Goal: Task Accomplishment & Management: Use online tool/utility

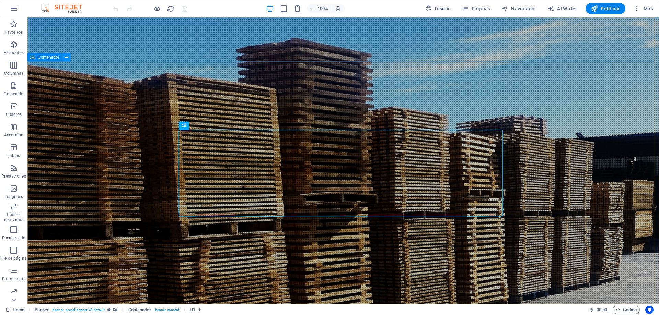
click at [66, 57] on icon at bounding box center [67, 57] width 4 height 7
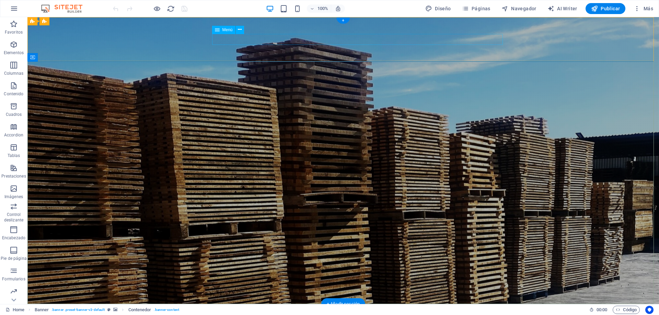
click at [240, 31] on icon at bounding box center [240, 29] width 4 height 7
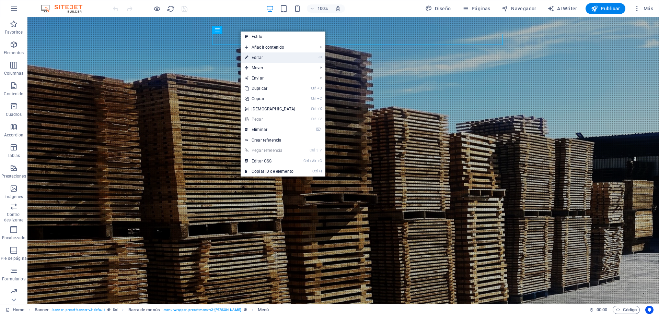
click at [253, 59] on link "⏎ Editar" at bounding box center [270, 58] width 59 height 10
select select
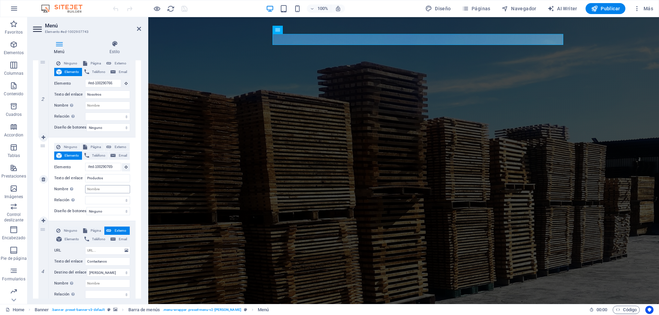
scroll to position [212, 0]
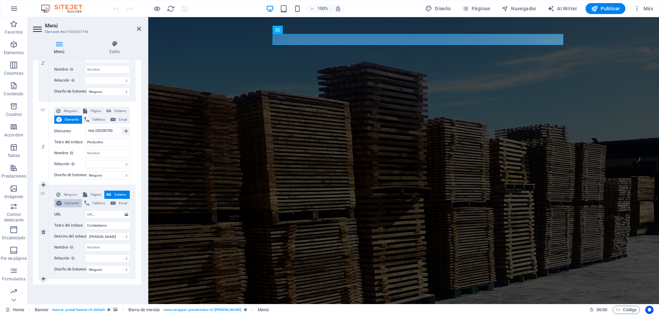
click at [73, 200] on span "Elemento" at bounding box center [72, 203] width 16 height 8
select select
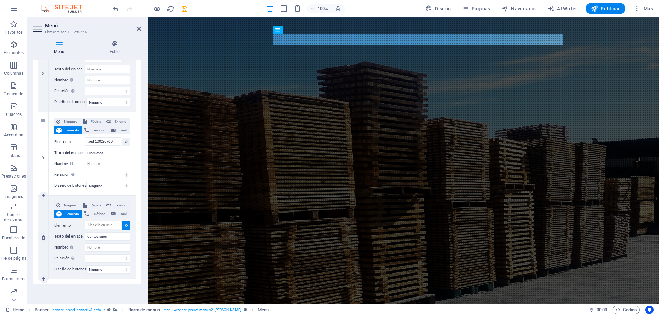
scroll to position [201, 0]
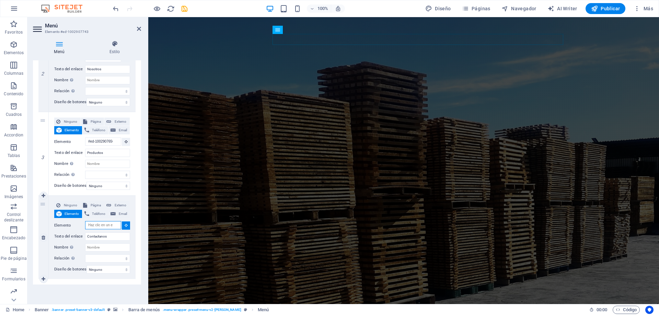
click at [100, 222] on input "Elemento" at bounding box center [103, 225] width 36 height 8
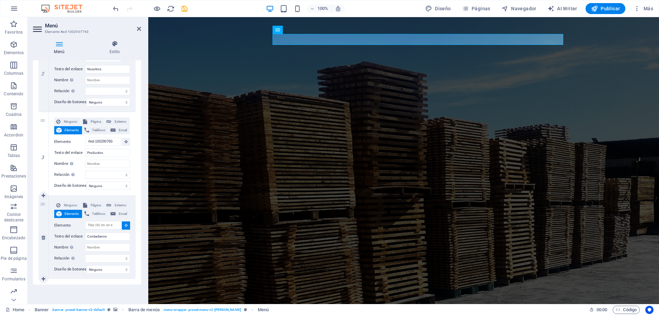
click at [125, 224] on icon at bounding box center [126, 225] width 3 height 3
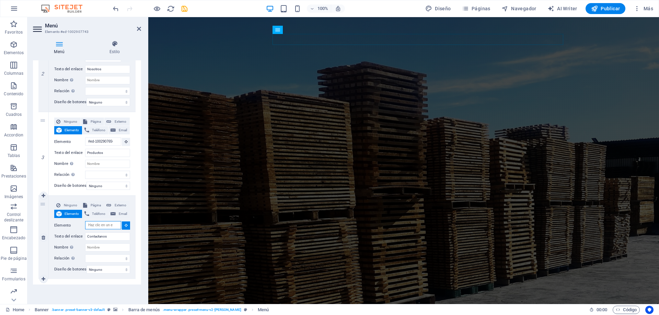
click at [105, 223] on input "Elemento" at bounding box center [103, 225] width 36 height 8
click at [111, 224] on input "Elemento" at bounding box center [103, 225] width 36 height 8
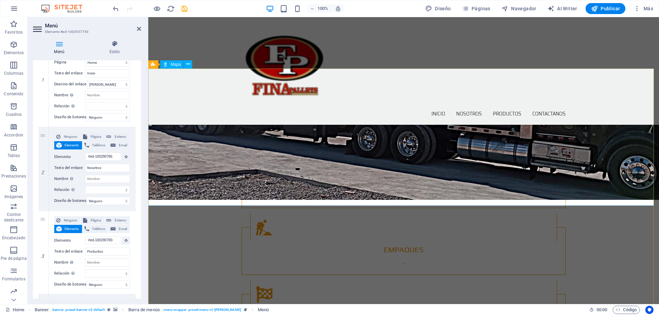
scroll to position [941, 0]
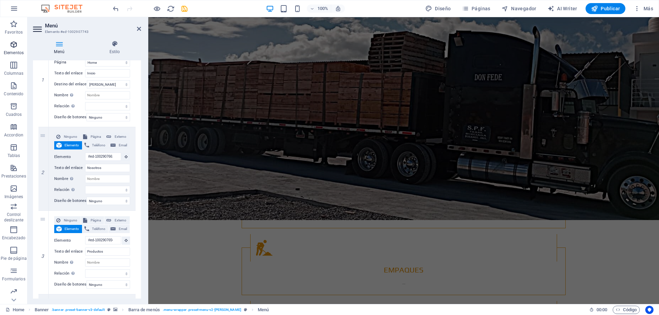
click at [16, 52] on p "Elementos" at bounding box center [14, 52] width 20 height 5
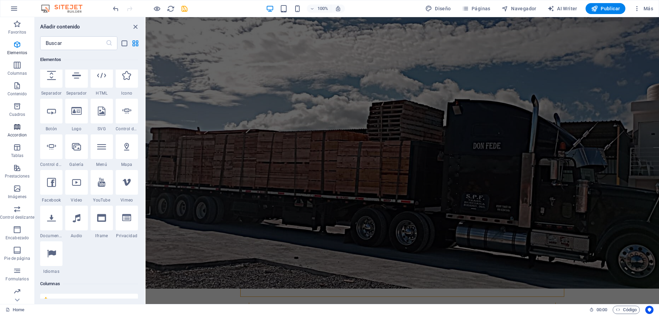
scroll to position [22, 0]
click at [14, 252] on icon "button" at bounding box center [17, 249] width 8 height 8
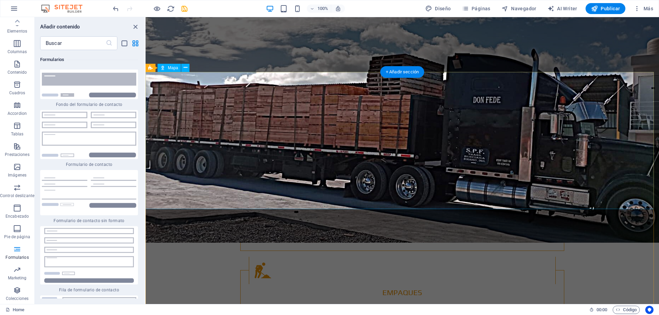
scroll to position [976, 0]
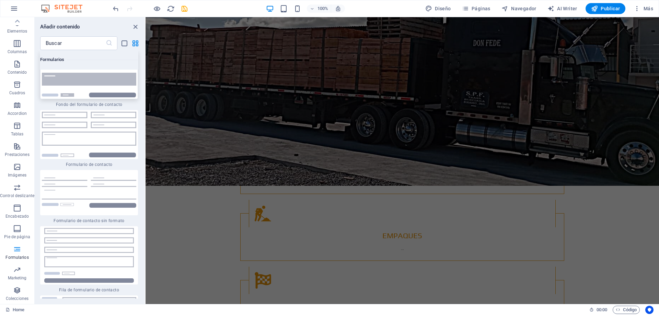
click at [79, 97] on img at bounding box center [89, 75] width 94 height 45
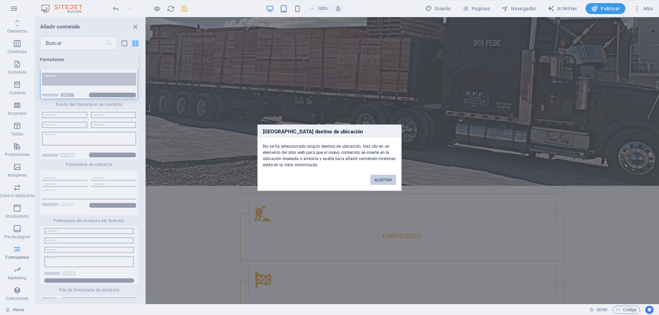
drag, startPoint x: 382, startPoint y: 179, endPoint x: 232, endPoint y: 162, distance: 151.6
click at [382, 179] on button "ACEPTAR" at bounding box center [383, 180] width 26 height 10
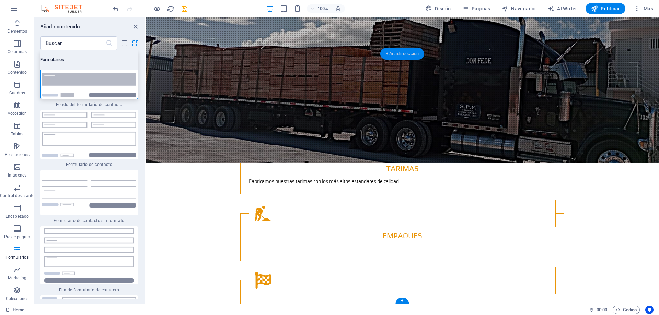
click at [403, 54] on div "+ Añadir sección" at bounding box center [402, 54] width 44 height 12
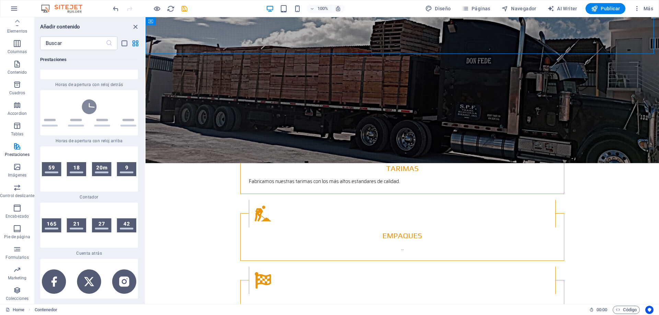
scroll to position [6147, 0]
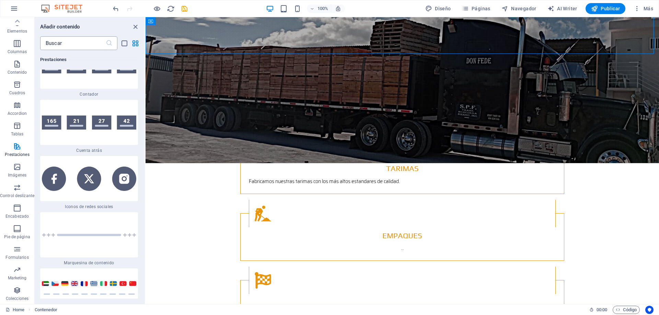
click at [77, 43] on input "text" at bounding box center [73, 43] width 66 height 14
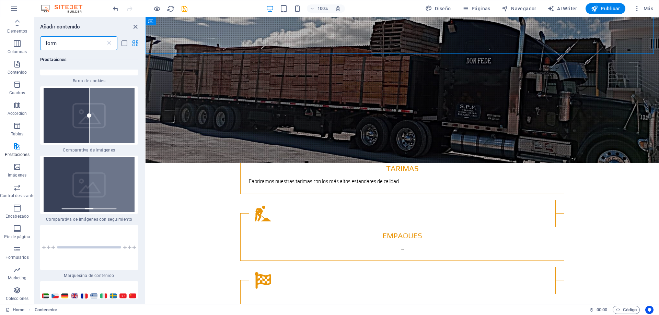
scroll to position [0, 0]
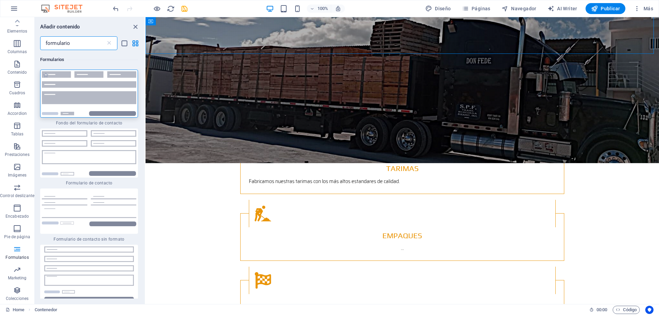
type input "formulario"
click at [109, 98] on img at bounding box center [89, 93] width 94 height 45
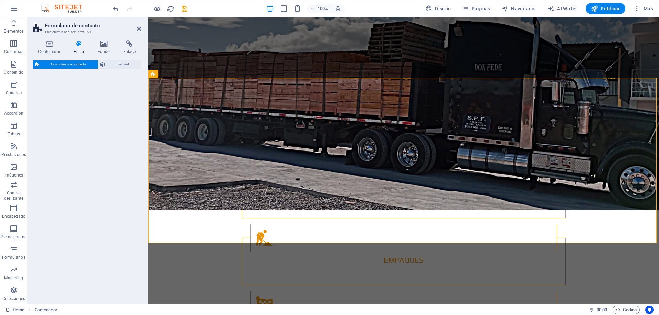
select select "rem"
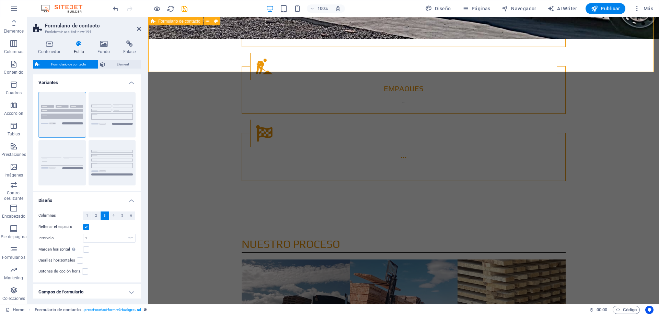
scroll to position [1116, 0]
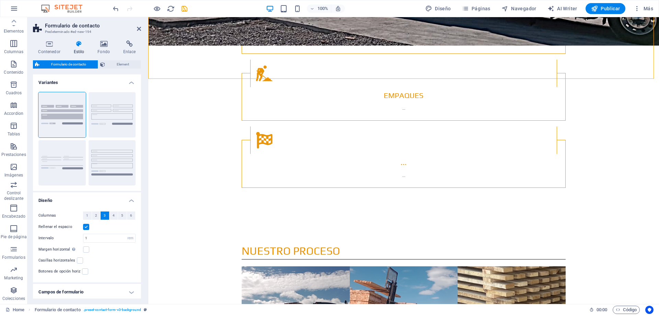
drag, startPoint x: 200, startPoint y: 36, endPoint x: 197, endPoint y: 69, distance: 33.2
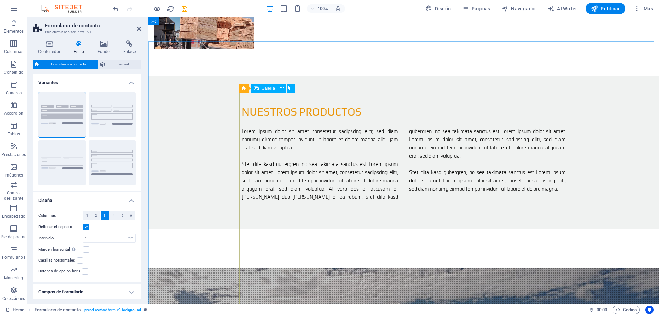
scroll to position [635, 0]
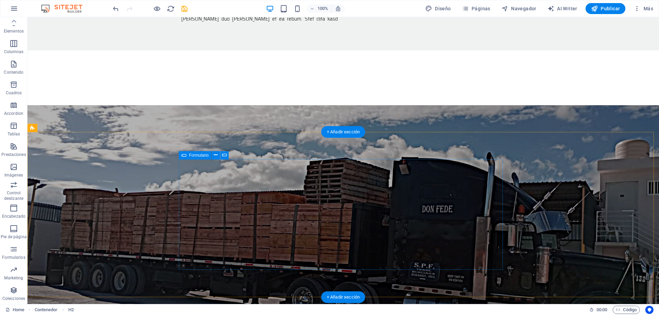
scroll to position [910, 0]
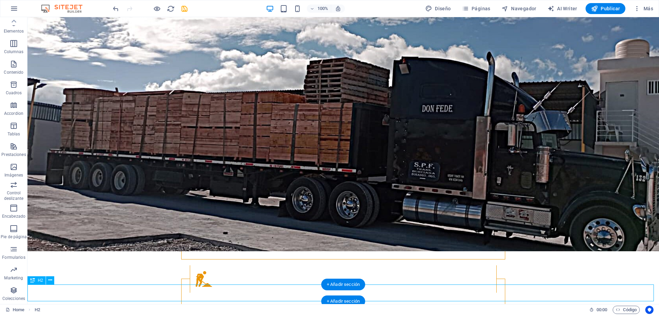
scroll to position [935, 0]
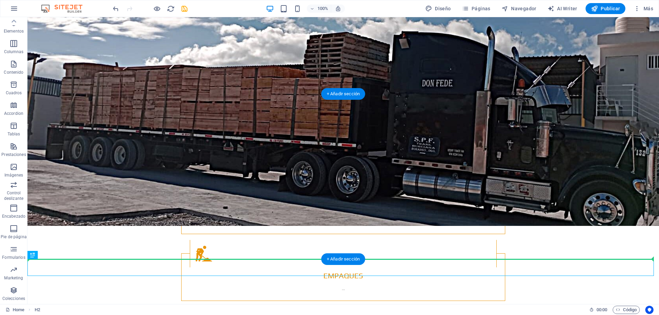
drag, startPoint x: 112, startPoint y: 293, endPoint x: 119, endPoint y: 235, distance: 58.5
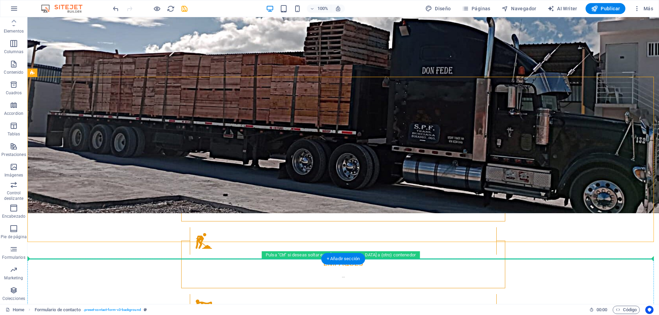
scroll to position [953, 0]
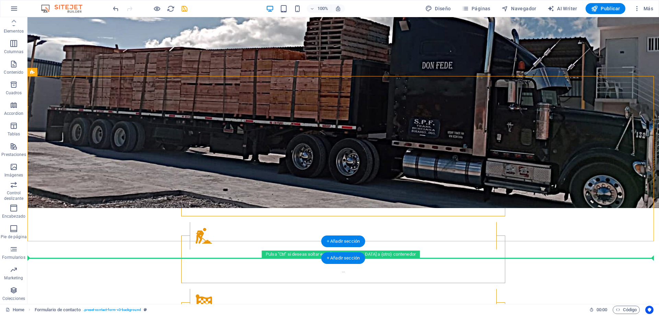
drag, startPoint x: 80, startPoint y: 105, endPoint x: 108, endPoint y: 257, distance: 154.7
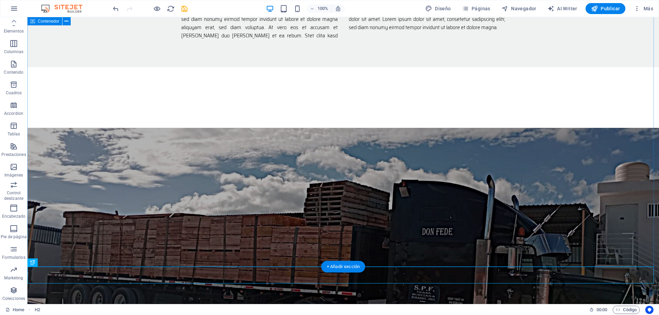
scroll to position [850, 0]
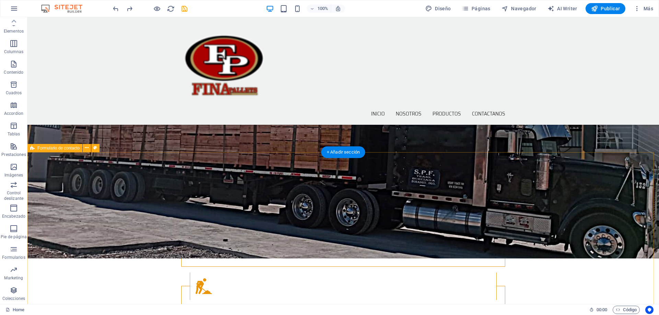
scroll to position [871, 0]
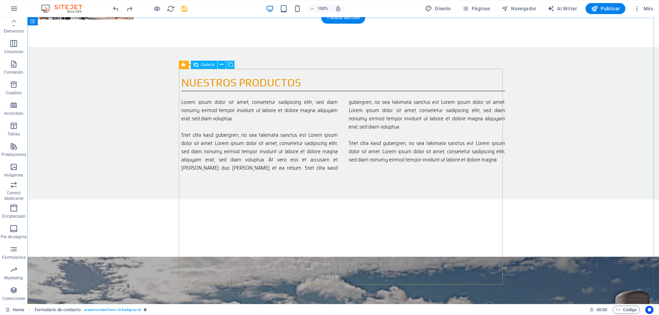
scroll to position [665, 0]
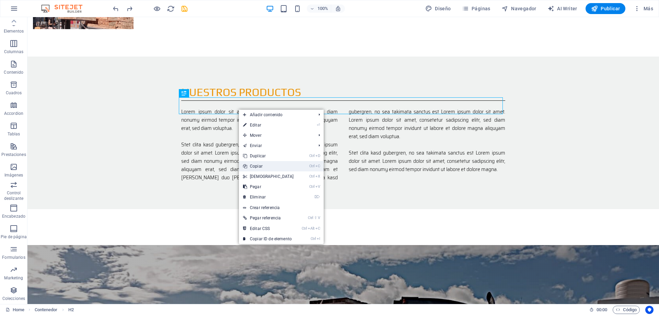
click at [263, 167] on link "Ctrl C Copiar" at bounding box center [268, 166] width 59 height 10
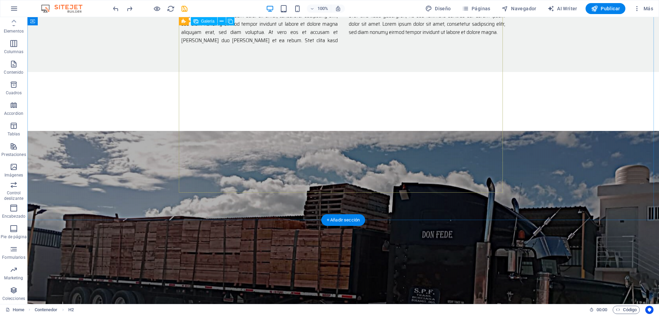
scroll to position [871, 0]
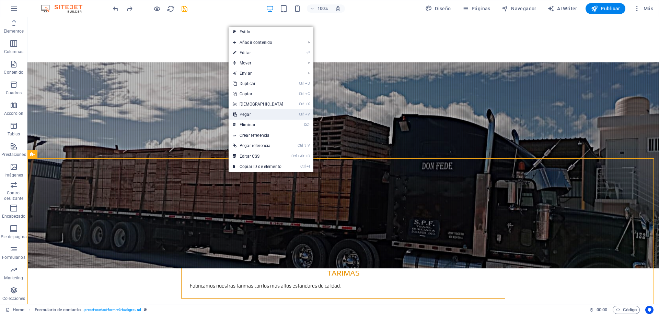
click at [250, 115] on link "Ctrl V Pegar" at bounding box center [258, 115] width 59 height 10
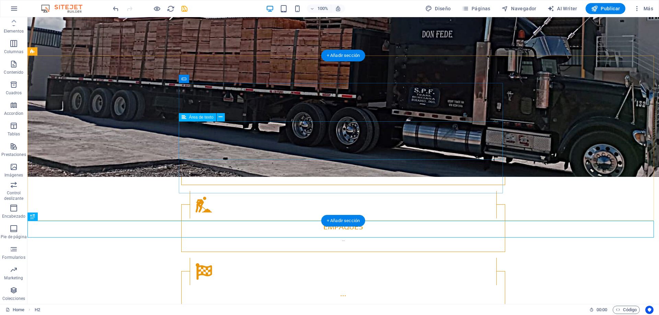
scroll to position [974, 0]
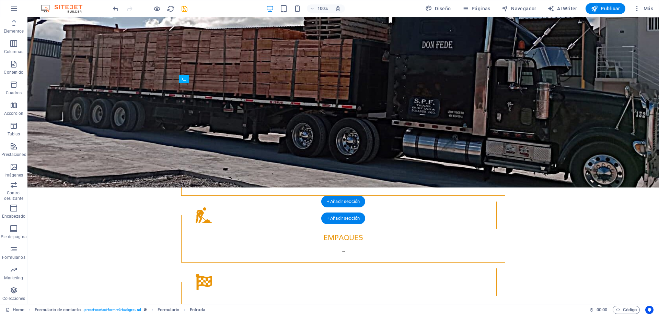
drag, startPoint x: 240, startPoint y: 96, endPoint x: 161, endPoint y: 214, distance: 140.8
click at [161, 214] on div "Inicio Nosotros Productos Contactanos Menu tarimas y empaques industriales ver …" at bounding box center [343, 107] width 632 height 2128
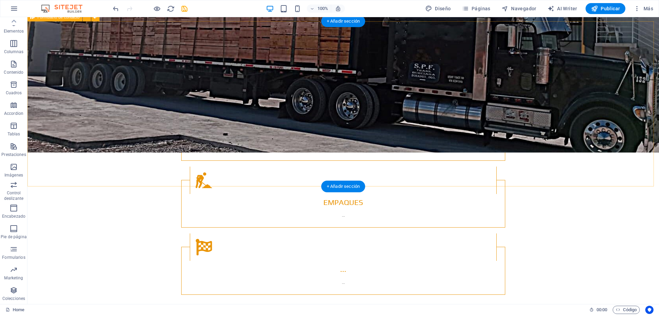
scroll to position [1008, 0]
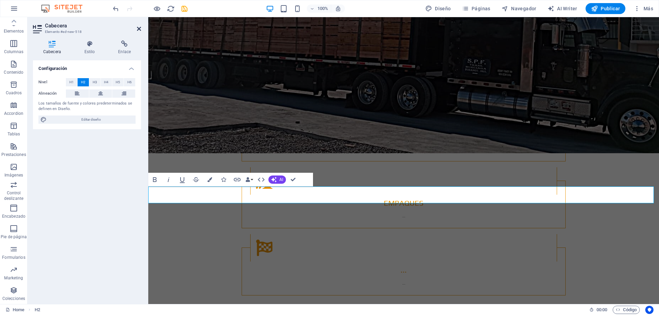
click at [137, 28] on icon at bounding box center [139, 28] width 4 height 5
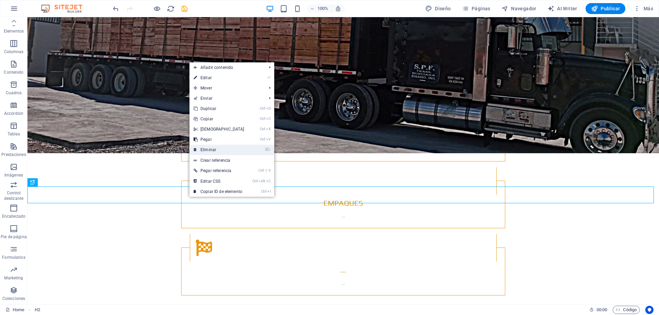
click at [209, 148] on link "⌦ Eliminar" at bounding box center [218, 150] width 59 height 10
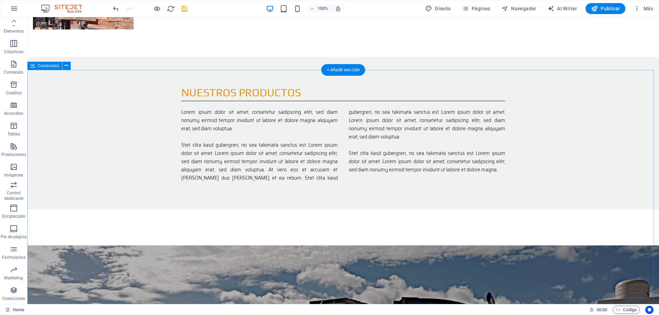
scroll to position [665, 0]
click at [66, 67] on icon at bounding box center [67, 65] width 4 height 7
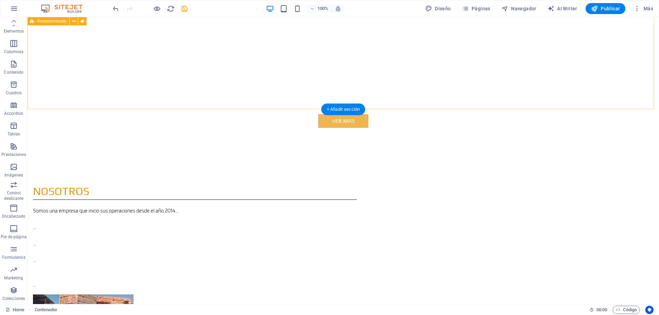
scroll to position [356, 0]
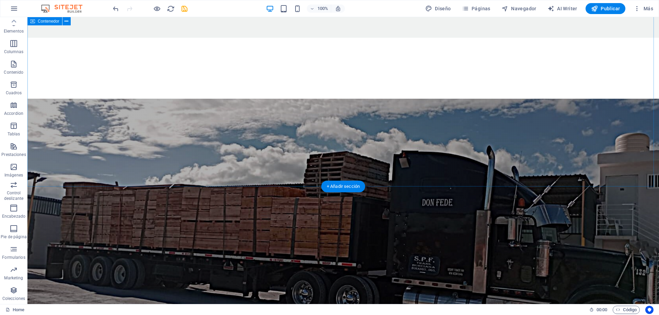
scroll to position [940, 0]
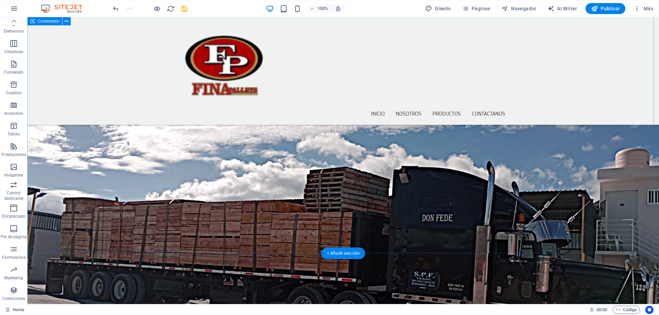
scroll to position [721, 0]
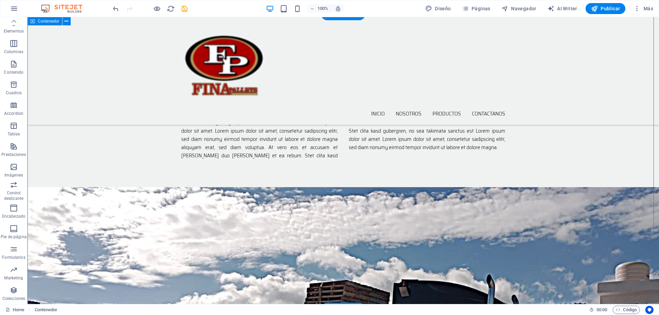
scroll to position [618, 0]
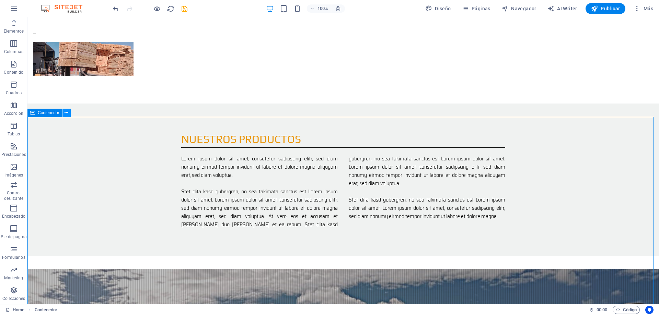
click at [66, 112] on icon at bounding box center [67, 112] width 4 height 7
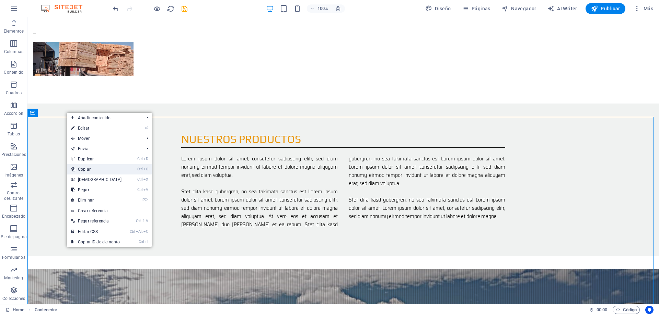
click at [94, 170] on link "Ctrl C Copiar" at bounding box center [96, 169] width 59 height 10
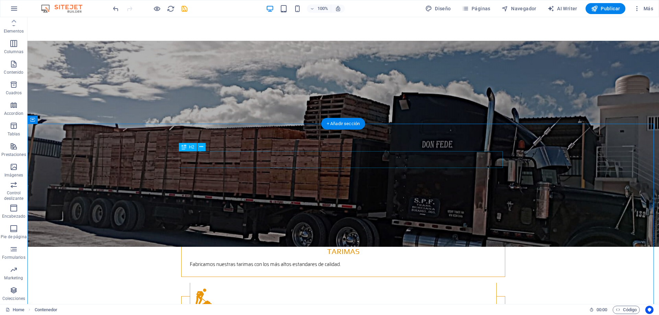
scroll to position [995, 0]
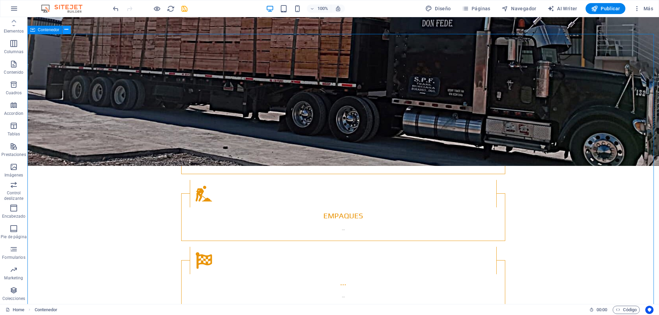
click at [66, 29] on icon at bounding box center [67, 29] width 4 height 7
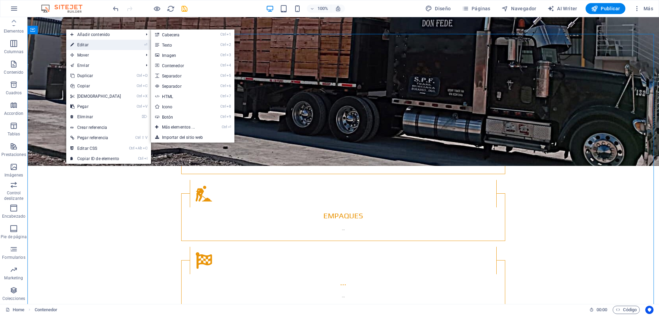
click at [82, 45] on link "⏎ Editar" at bounding box center [95, 45] width 59 height 10
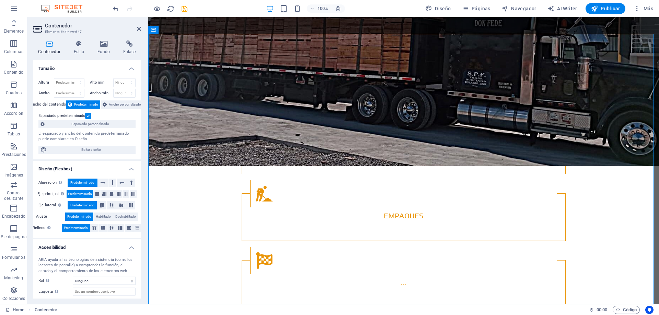
drag, startPoint x: 82, startPoint y: 31, endPoint x: 64, endPoint y: 30, distance: 17.9
click at [64, 30] on h3 "Elemento #ed-new-647" at bounding box center [86, 32] width 82 height 6
click at [137, 30] on icon at bounding box center [139, 28] width 4 height 5
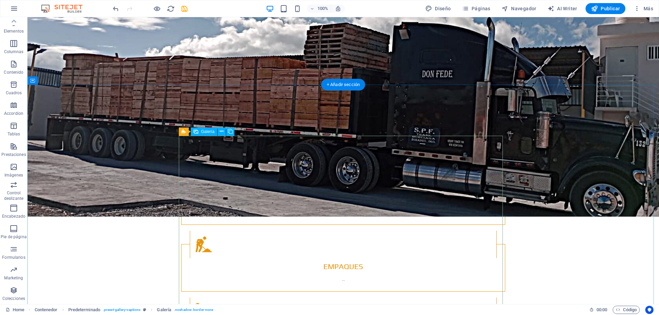
scroll to position [961, 0]
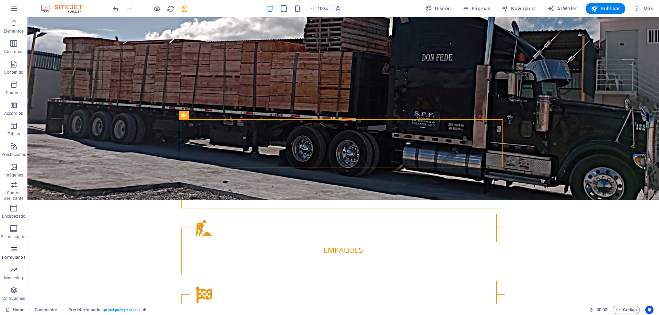
click at [12, 254] on span "Formularios" at bounding box center [13, 253] width 27 height 16
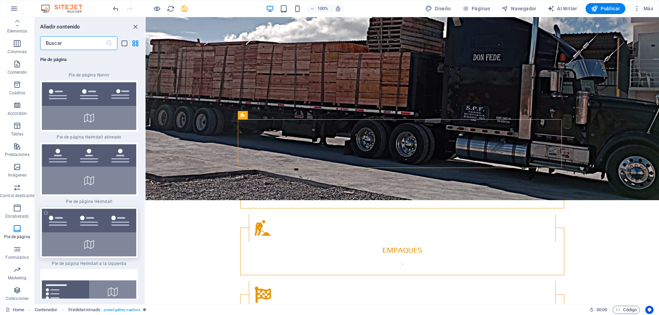
scroll to position [9537, 0]
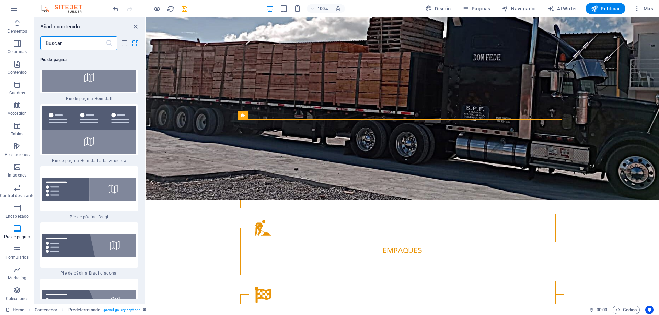
click at [78, 46] on input "text" at bounding box center [73, 43] width 66 height 14
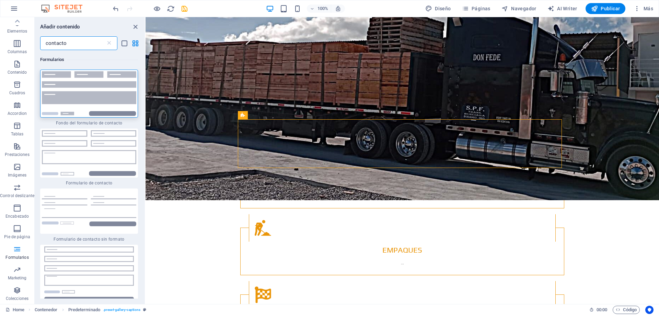
scroll to position [0, 0]
type input "contacto"
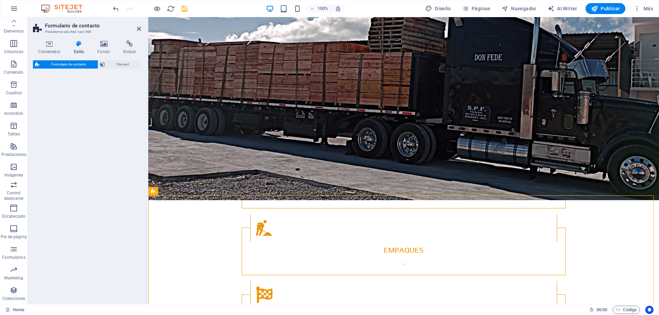
select select "rem"
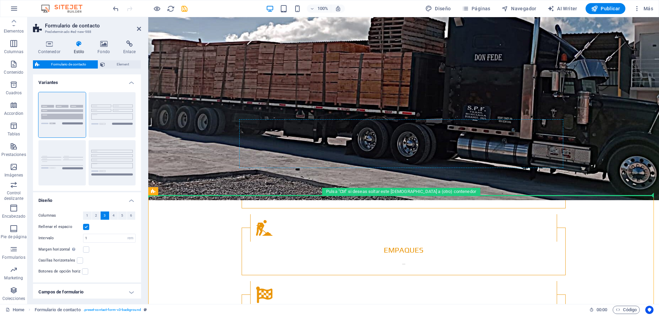
drag, startPoint x: 234, startPoint y: 251, endPoint x: 286, endPoint y: 147, distance: 116.7
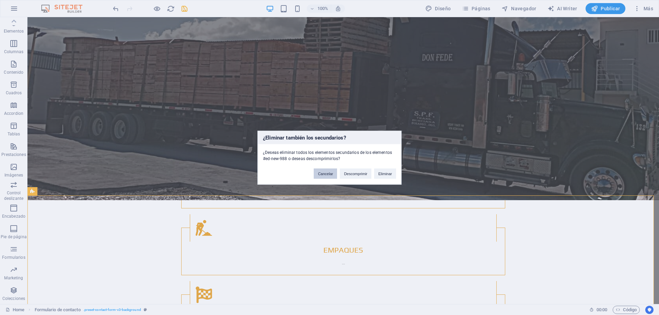
click at [325, 175] on button "Cancelar" at bounding box center [325, 174] width 23 height 10
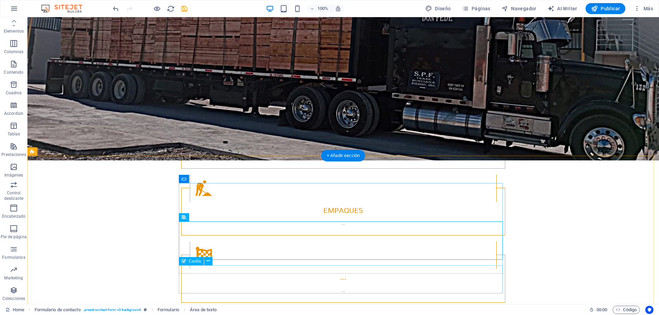
scroll to position [1030, 0]
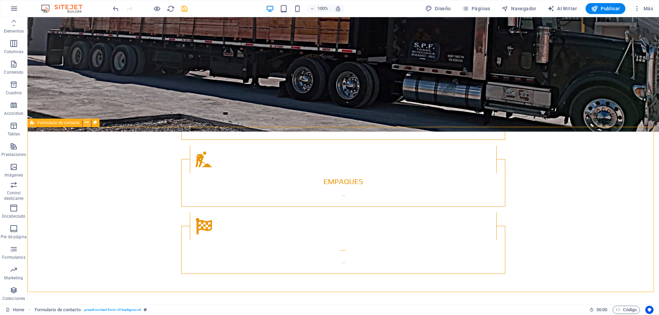
click at [89, 123] on icon at bounding box center [87, 122] width 4 height 7
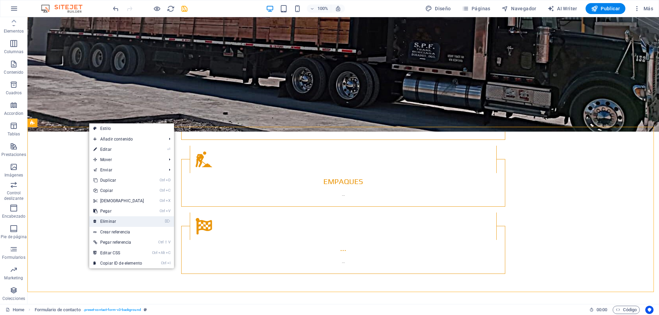
click at [112, 219] on link "⌦ Eliminar" at bounding box center [118, 222] width 59 height 10
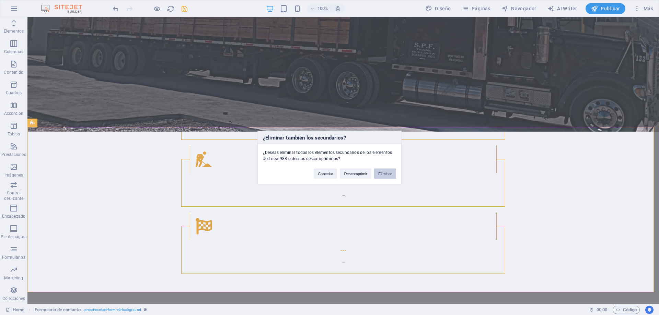
click at [380, 176] on button "Eliminar" at bounding box center [385, 174] width 22 height 10
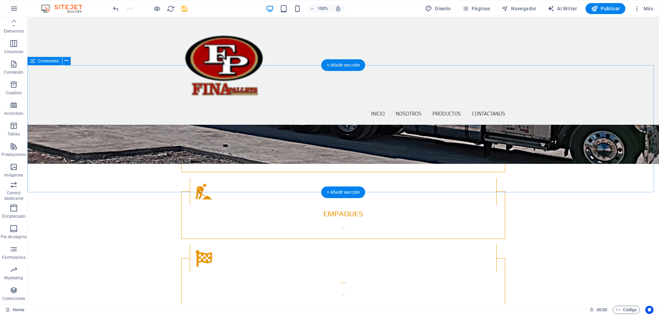
scroll to position [961, 0]
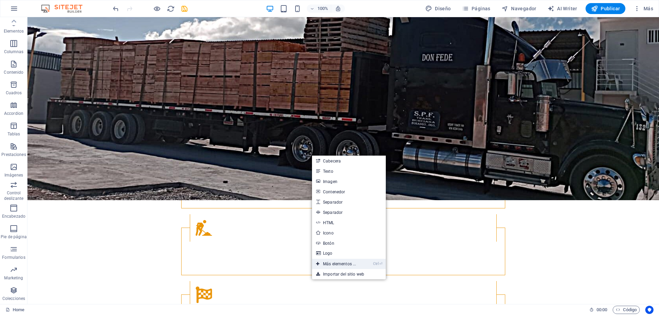
click at [346, 264] on link "Ctrl ⏎ Más elementos ..." at bounding box center [336, 264] width 48 height 10
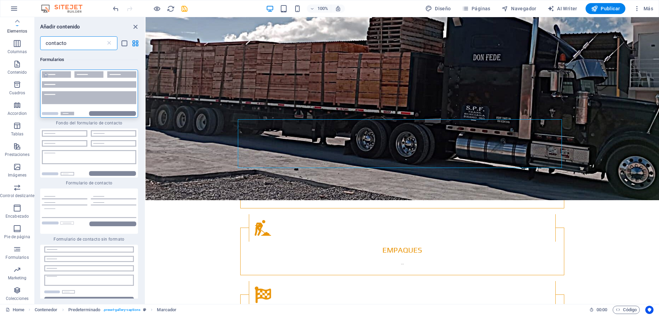
click at [84, 99] on img at bounding box center [89, 93] width 94 height 45
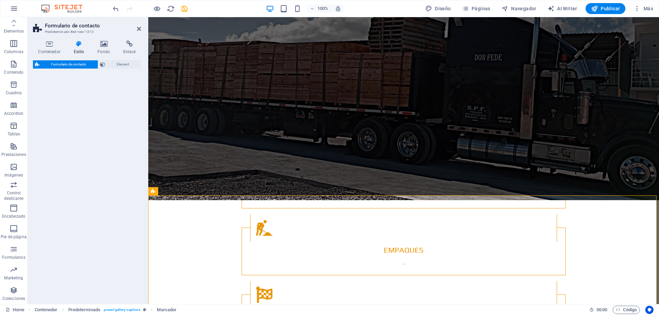
select select "rem"
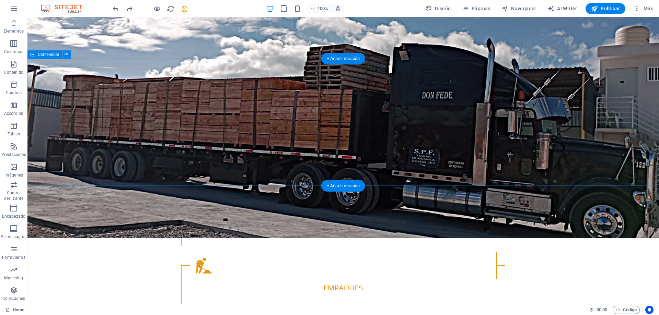
scroll to position [995, 0]
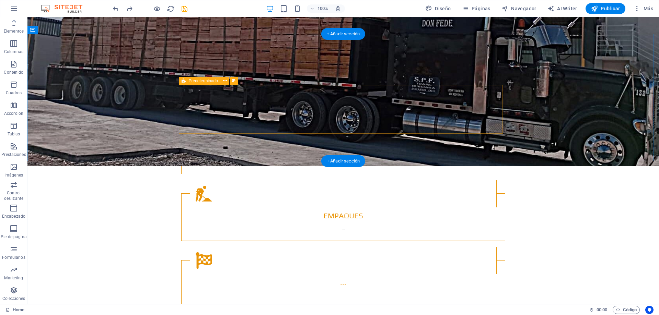
drag, startPoint x: 41, startPoint y: 270, endPoint x: 271, endPoint y: 119, distance: 275.0
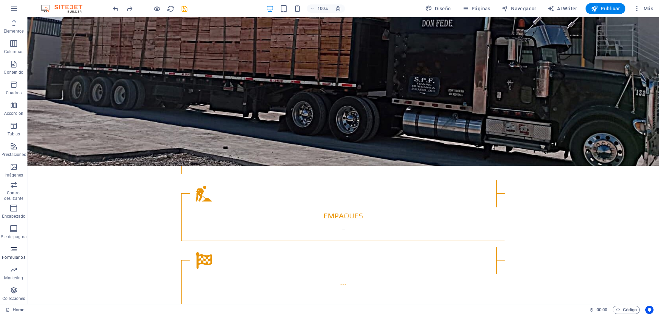
click at [13, 252] on icon "button" at bounding box center [14, 249] width 8 height 8
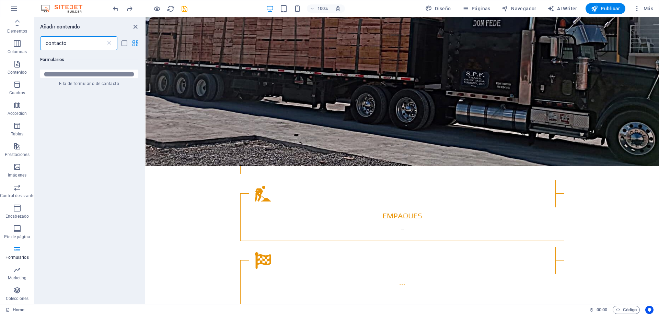
scroll to position [0, 0]
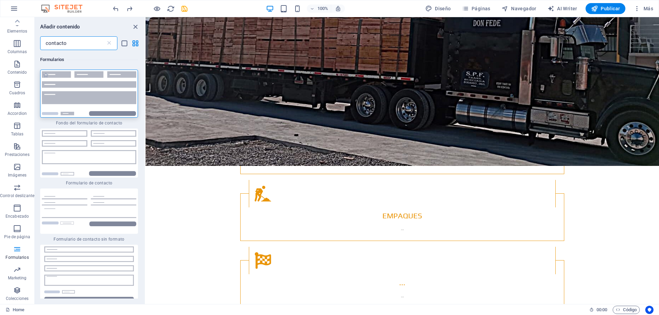
type input "contacto"
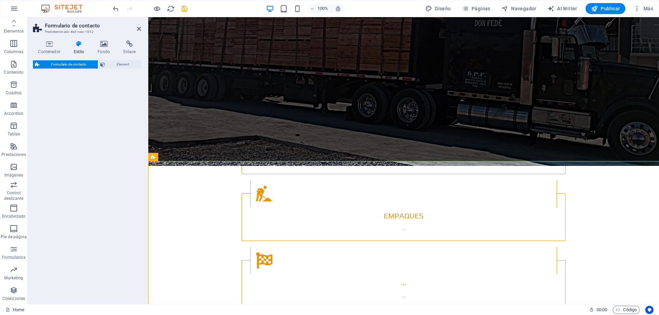
select select "rem"
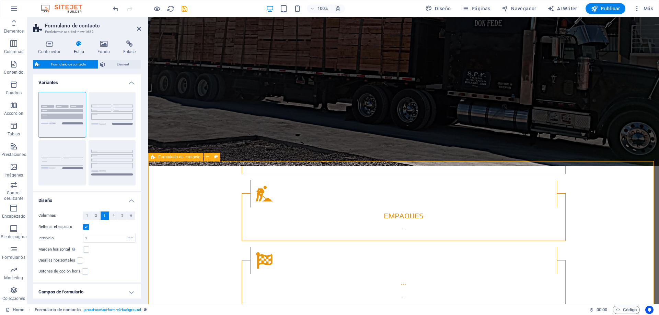
click at [285, 186] on icon at bounding box center [283, 184] width 4 height 7
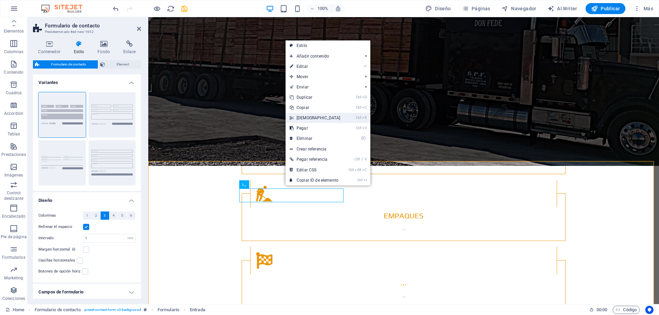
click at [307, 118] on link "Ctrl X Cortar" at bounding box center [315, 118] width 59 height 10
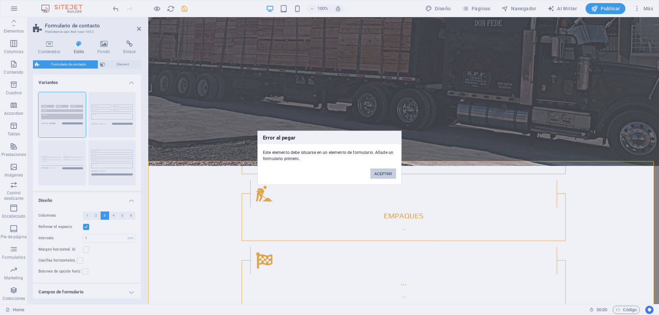
click at [382, 172] on button "ACEPTAR" at bounding box center [383, 174] width 26 height 10
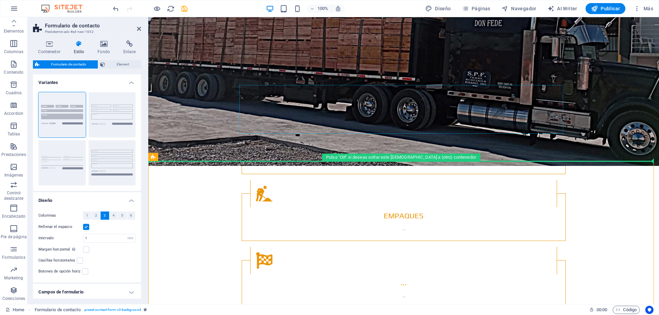
drag, startPoint x: 320, startPoint y: 175, endPoint x: 417, endPoint y: 112, distance: 116.5
drag, startPoint x: 328, startPoint y: 175, endPoint x: 290, endPoint y: 106, distance: 78.5
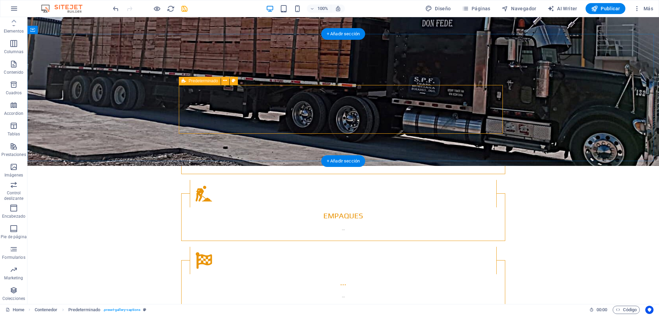
click at [224, 81] on icon at bounding box center [225, 80] width 4 height 7
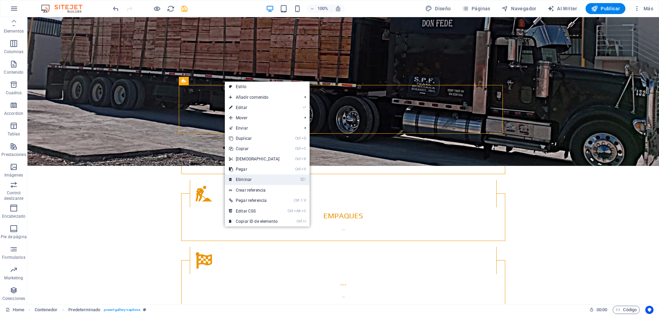
click at [247, 178] on link "⌦ Eliminar" at bounding box center [254, 180] width 59 height 10
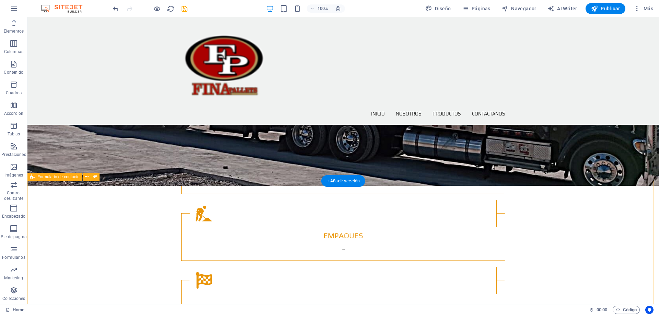
scroll to position [927, 0]
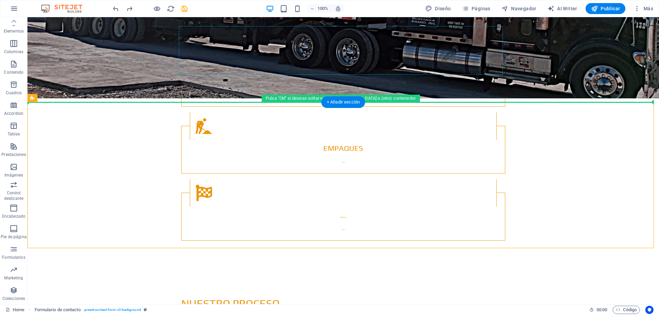
scroll to position [1030, 0]
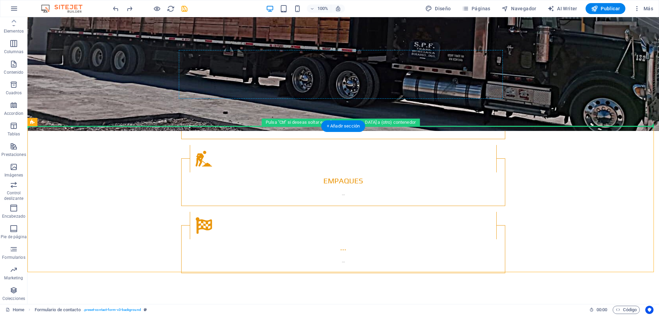
drag, startPoint x: 81, startPoint y: 105, endPoint x: 288, endPoint y: 77, distance: 208.9
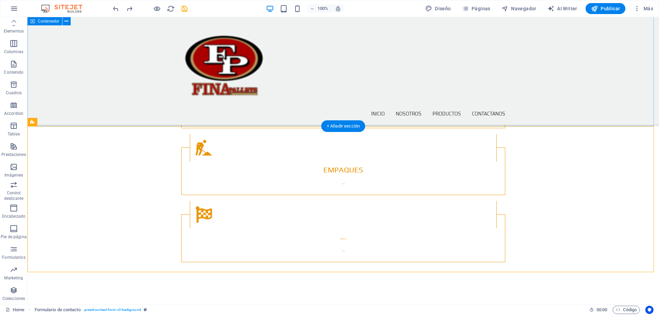
scroll to position [996, 0]
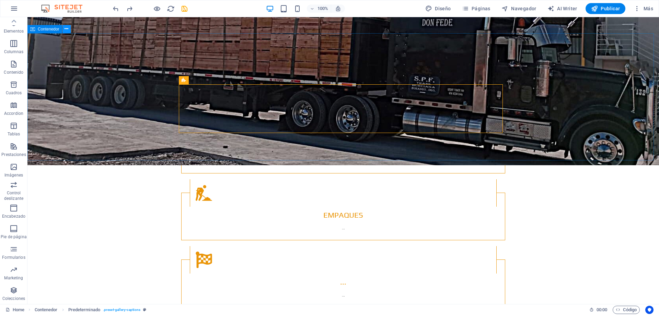
click at [65, 30] on icon at bounding box center [67, 28] width 4 height 7
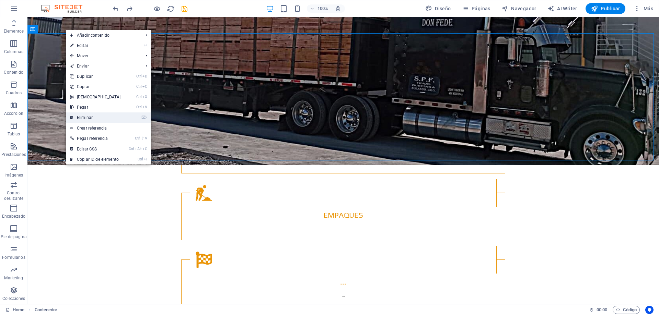
click at [90, 117] on link "⌦ Eliminar" at bounding box center [95, 118] width 59 height 10
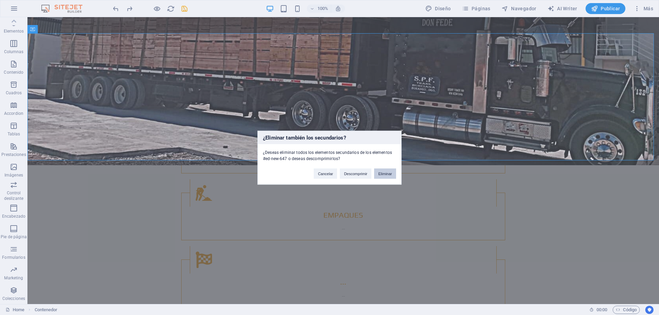
click at [380, 175] on button "Eliminar" at bounding box center [385, 174] width 22 height 10
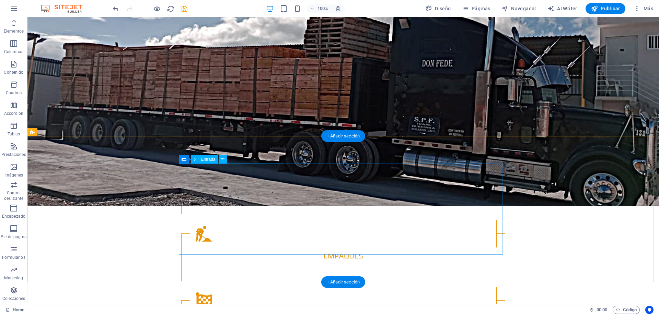
scroll to position [893, 0]
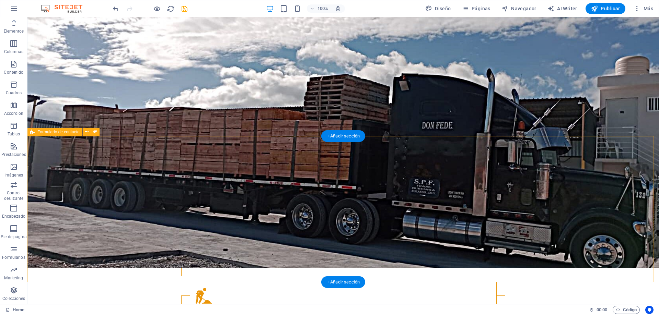
click at [87, 134] on icon at bounding box center [87, 131] width 4 height 7
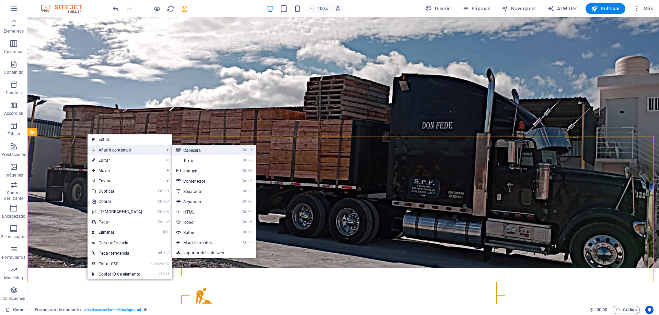
click at [204, 152] on link "Ctrl 1 Cabecera" at bounding box center [201, 150] width 58 height 10
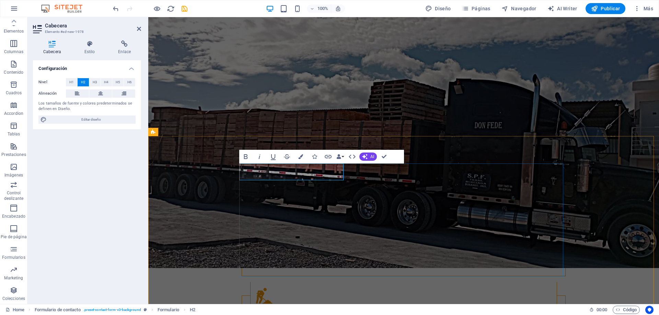
drag, startPoint x: 333, startPoint y: 172, endPoint x: 252, endPoint y: 168, distance: 80.8
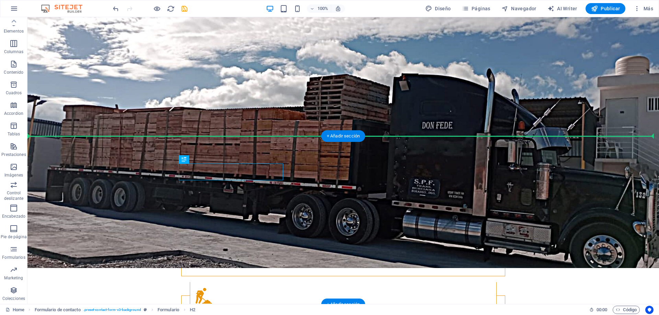
drag, startPoint x: 240, startPoint y: 177, endPoint x: 244, endPoint y: 154, distance: 23.6
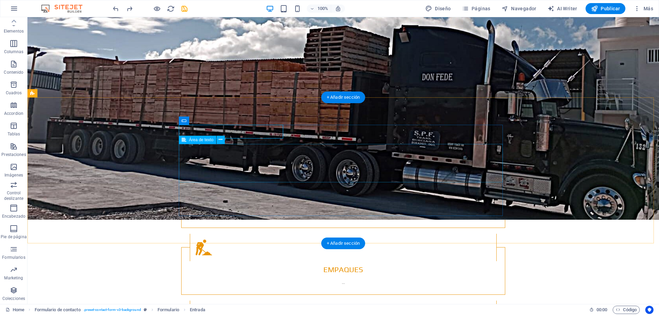
scroll to position [962, 0]
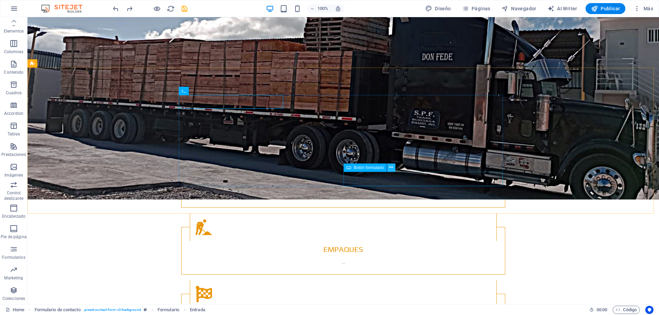
click at [390, 170] on icon at bounding box center [391, 167] width 4 height 7
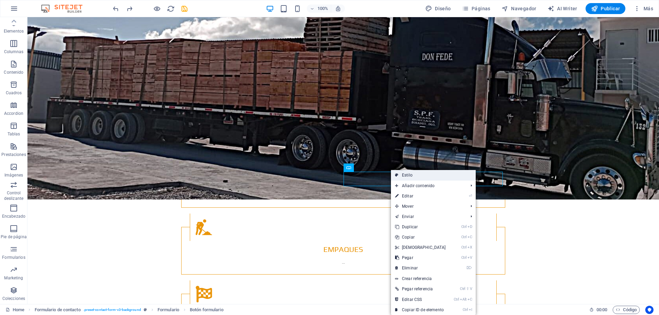
click at [404, 176] on link "Estilo" at bounding box center [433, 175] width 85 height 10
select select "rem"
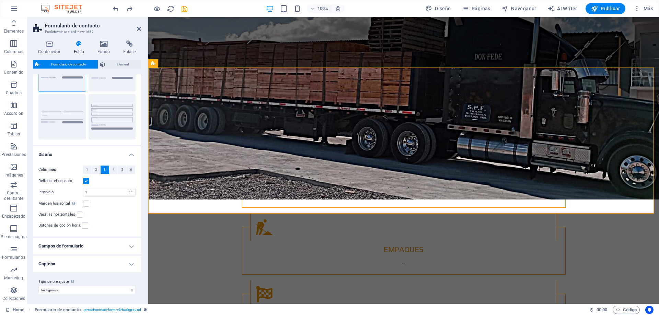
scroll to position [47, 0]
click at [130, 250] on h4 "Campos de formulario" at bounding box center [87, 245] width 108 height 16
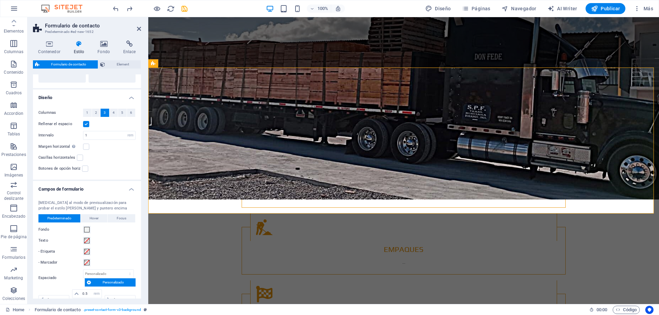
scroll to position [150, 0]
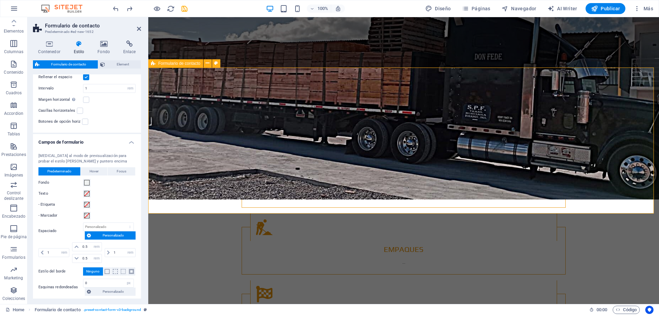
click at [208, 64] on icon at bounding box center [208, 63] width 4 height 7
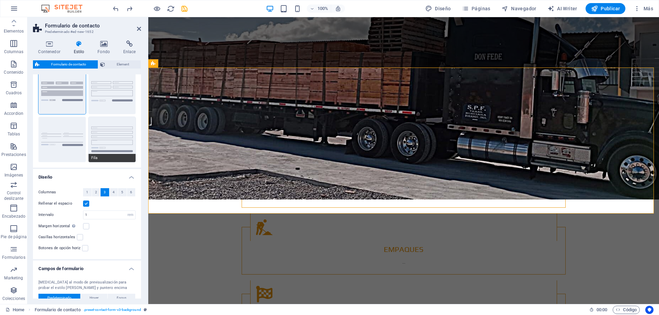
scroll to position [0, 0]
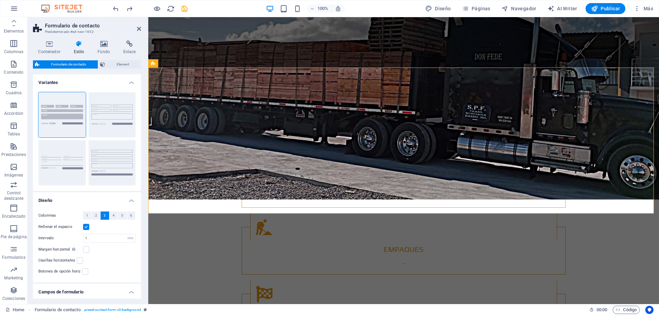
drag, startPoint x: 92, startPoint y: 31, endPoint x: 73, endPoint y: 31, distance: 18.5
click at [73, 31] on h3 "Predeterminado #ed-new-1652" at bounding box center [86, 32] width 82 height 6
click at [129, 45] on icon at bounding box center [129, 44] width 23 height 7
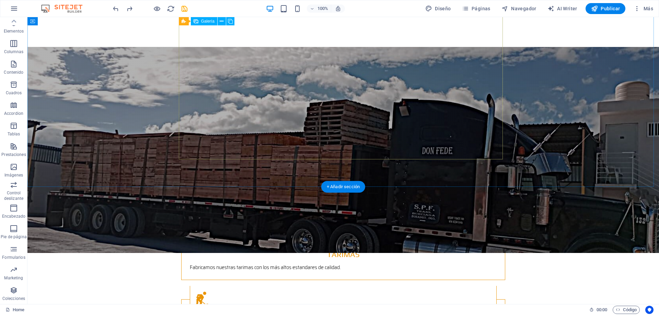
scroll to position [892, 0]
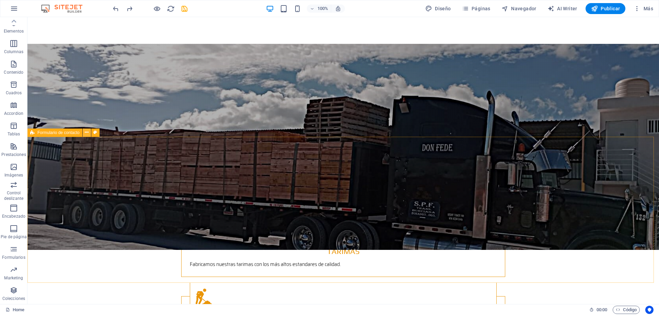
click at [86, 134] on icon at bounding box center [87, 132] width 4 height 7
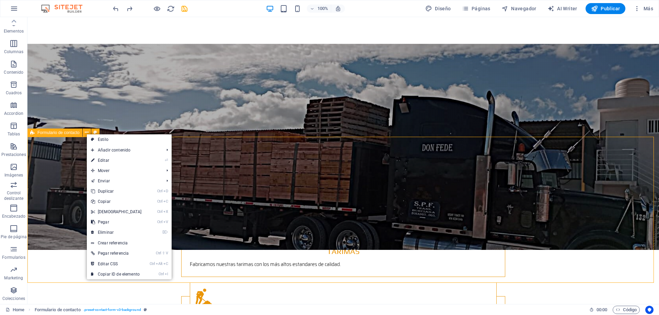
click at [60, 132] on span "Formulario de contacto" at bounding box center [58, 133] width 42 height 4
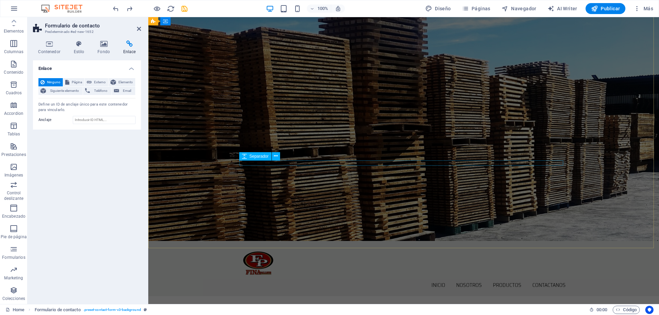
scroll to position [0, 0]
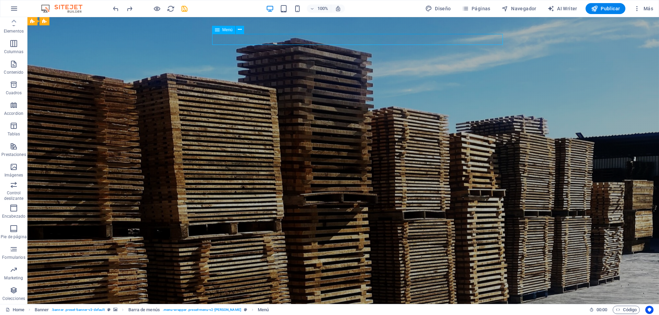
select select
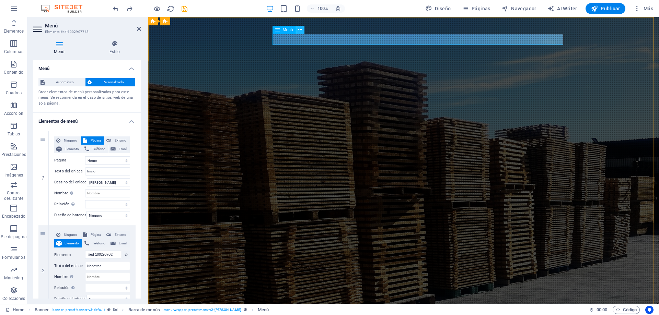
click at [298, 30] on button at bounding box center [300, 30] width 8 height 8
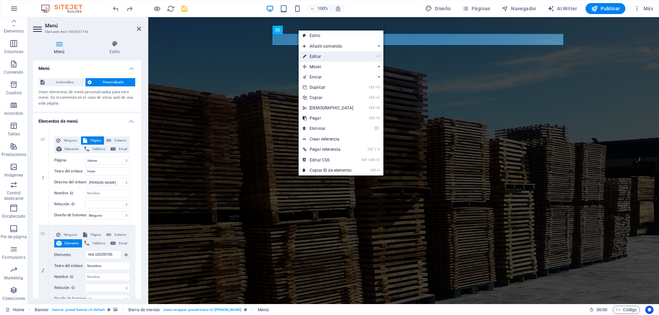
click at [317, 57] on link "⏎ Editar" at bounding box center [328, 56] width 59 height 10
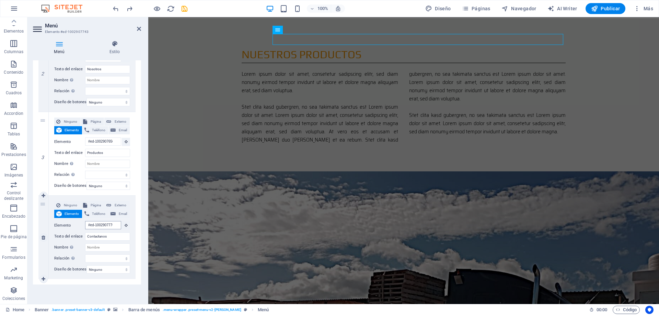
scroll to position [1122, 0]
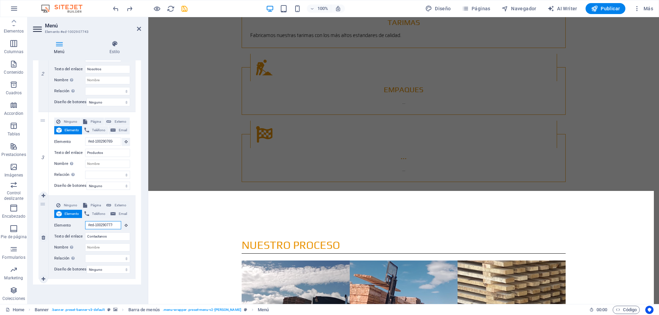
click at [107, 221] on input "#ed-1002907776" at bounding box center [103, 225] width 36 height 8
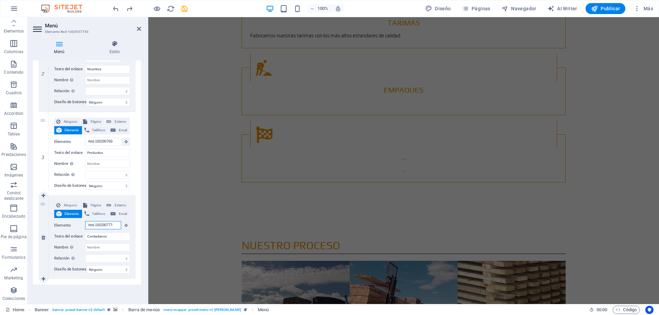
scroll to position [0, 0]
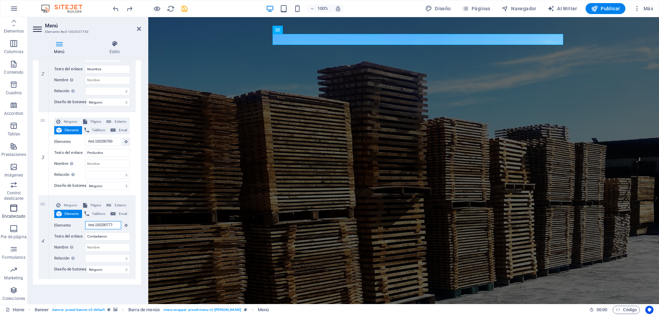
drag, startPoint x: 116, startPoint y: 221, endPoint x: 26, endPoint y: 218, distance: 90.3
click at [26, 218] on section "Favoritos Elementos Columnas Contenido Cuadros Accordion Tablas Prestaciones Im…" at bounding box center [329, 160] width 659 height 287
select select
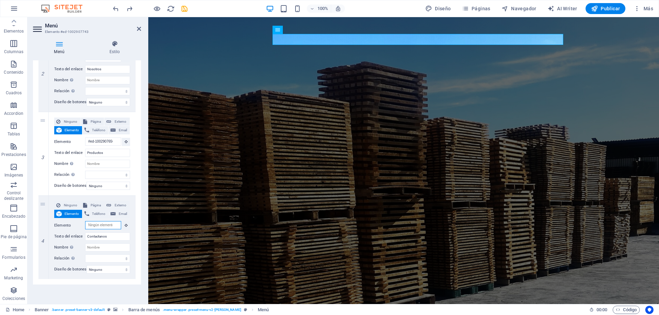
select select
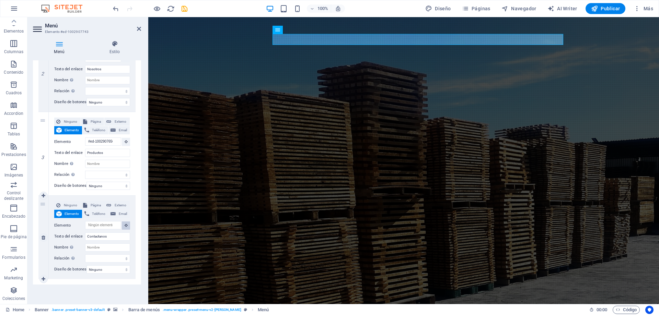
click at [127, 222] on button at bounding box center [126, 226] width 8 height 8
click at [125, 224] on icon at bounding box center [126, 225] width 3 height 3
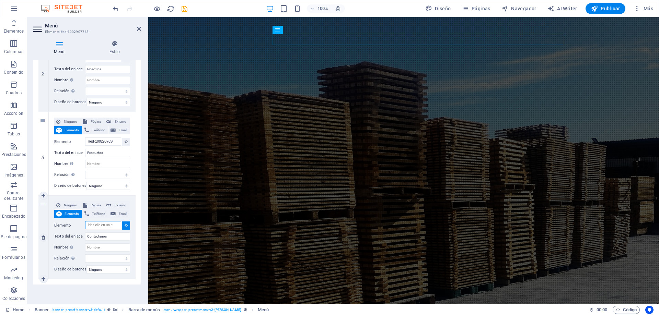
click at [102, 222] on input "Elemento" at bounding box center [103, 225] width 36 height 8
click at [101, 222] on input "Elemento" at bounding box center [103, 225] width 36 height 8
click at [95, 222] on input "Elemento" at bounding box center [103, 225] width 36 height 8
type input "#ed-922993473"
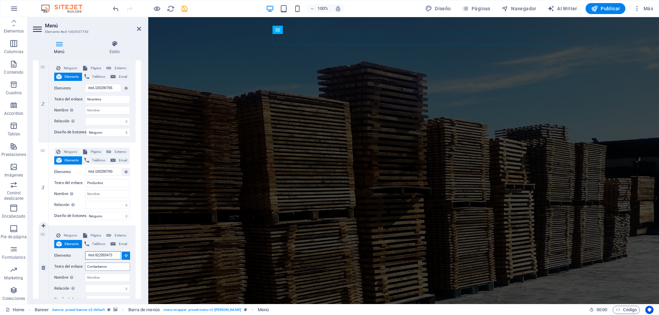
scroll to position [201, 0]
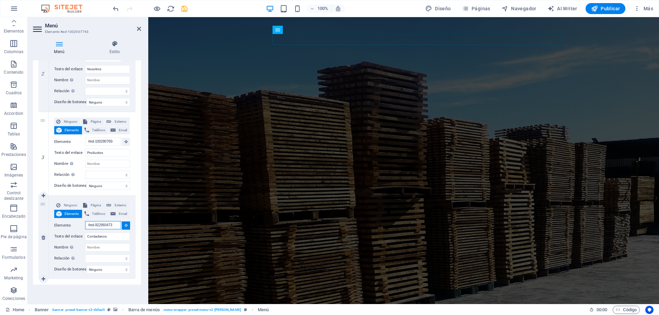
click at [109, 223] on input "#ed-922993473" at bounding box center [103, 225] width 36 height 8
drag, startPoint x: 105, startPoint y: 222, endPoint x: 124, endPoint y: 224, distance: 18.3
click at [124, 224] on div "Elemento #ed-922993473" at bounding box center [92, 225] width 76 height 9
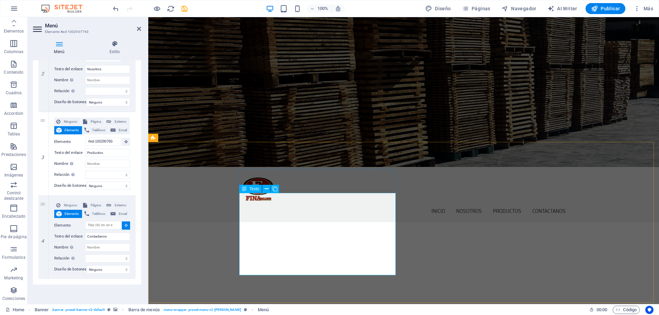
scroll to position [275, 0]
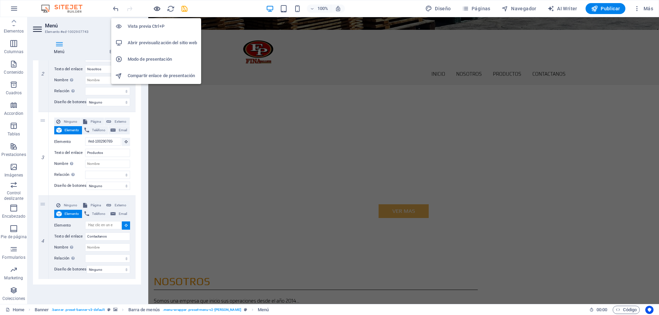
click at [157, 9] on icon "button" at bounding box center [157, 9] width 8 height 8
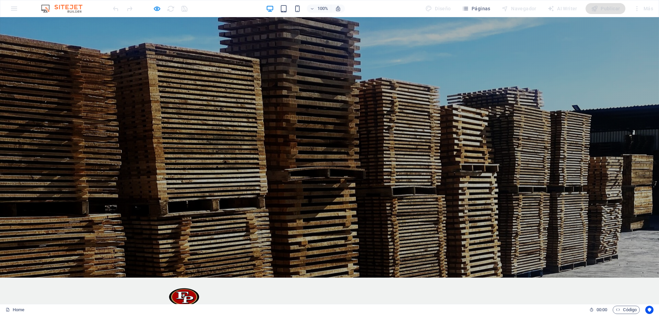
scroll to position [0, 0]
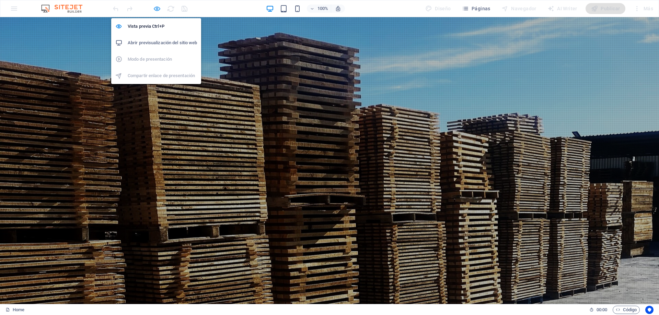
click at [154, 6] on icon "button" at bounding box center [157, 9] width 8 height 8
select select
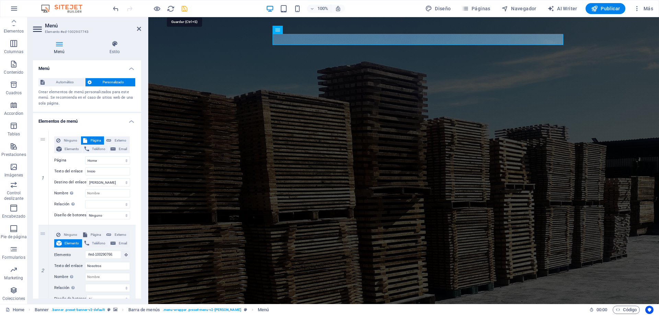
click at [182, 8] on icon "save" at bounding box center [185, 9] width 8 height 8
checkbox input "false"
select select
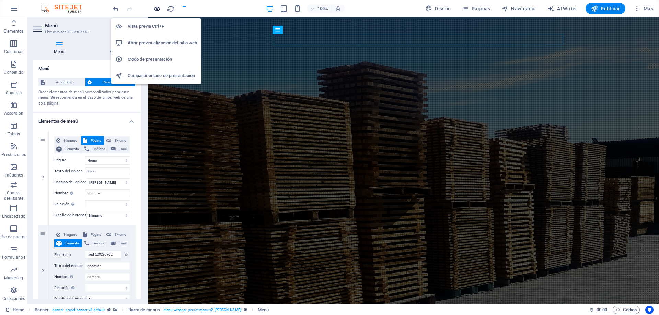
click at [158, 9] on icon "button" at bounding box center [157, 9] width 8 height 8
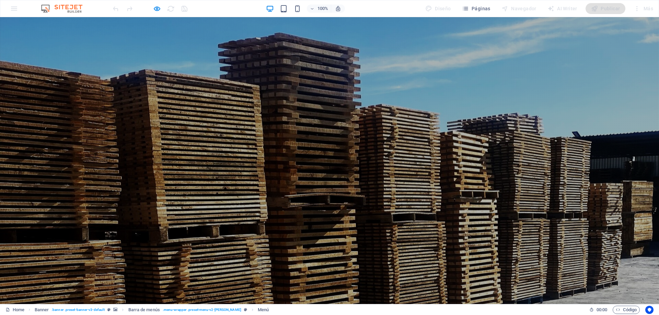
click at [151, 10] on div at bounding box center [150, 8] width 77 height 11
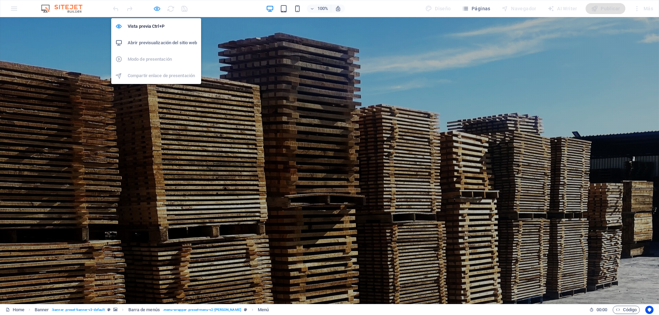
click at [155, 10] on icon "button" at bounding box center [157, 9] width 8 height 8
select select
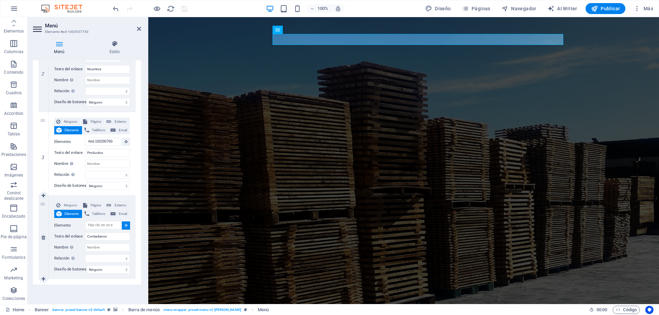
scroll to position [201, 0]
select select
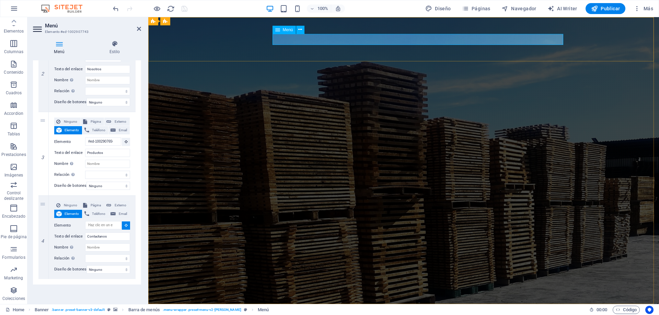
type input "#ed-1002907743"
select select
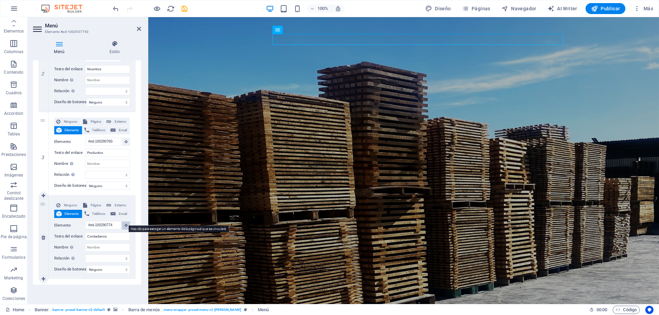
click at [125, 224] on icon at bounding box center [126, 225] width 3 height 3
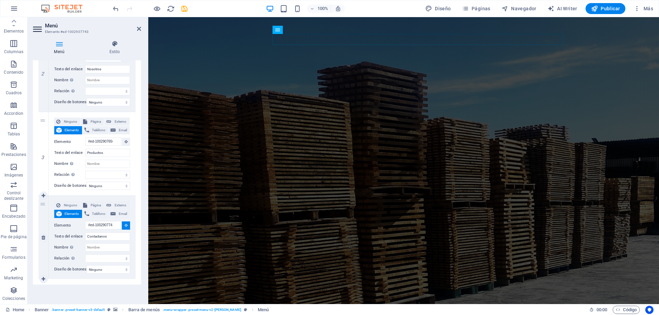
click at [125, 224] on icon at bounding box center [126, 225] width 3 height 3
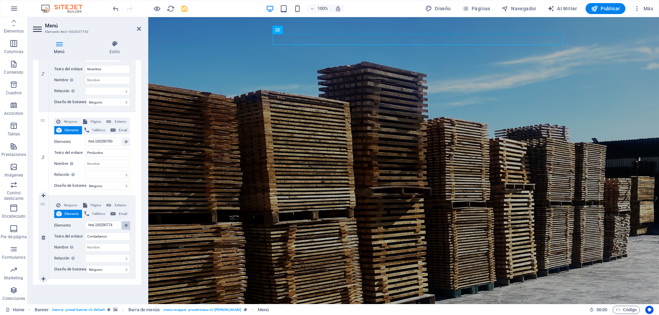
click at [125, 224] on icon at bounding box center [126, 225] width 3 height 3
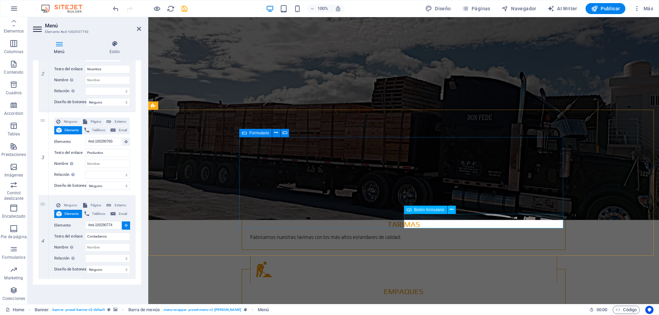
scroll to position [927, 0]
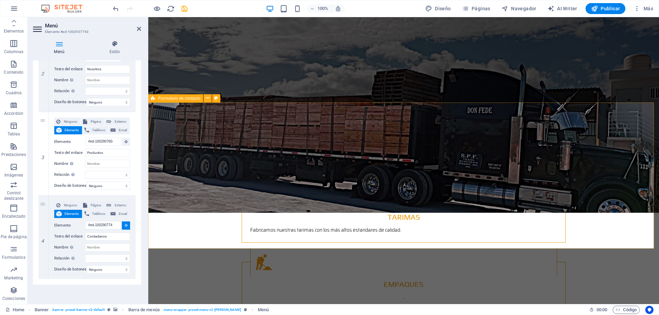
select select
type input "#ed-1006052662"
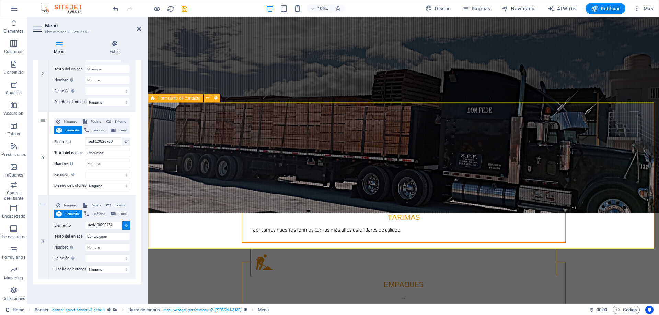
select select
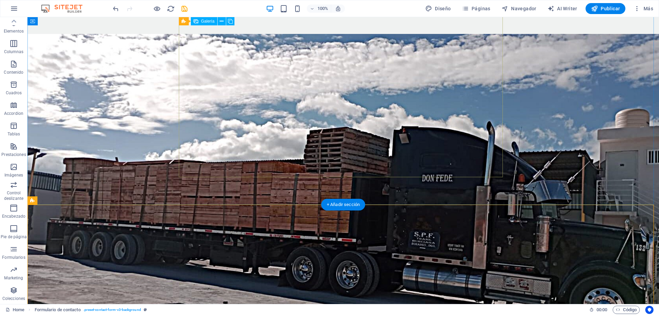
scroll to position [790, 0]
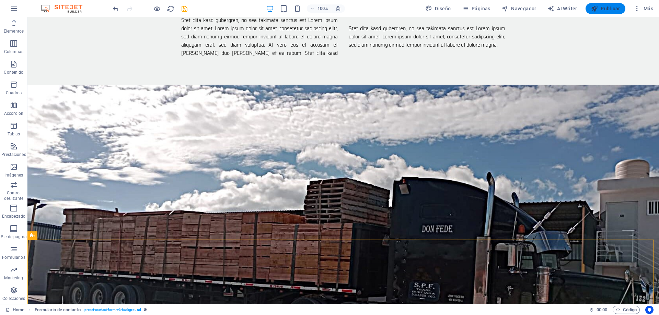
click at [602, 8] on span "Publicar" at bounding box center [605, 8] width 29 height 7
checkbox input "false"
select select
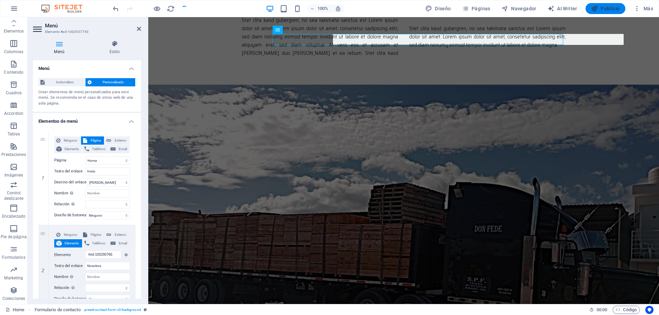
scroll to position [0, 0]
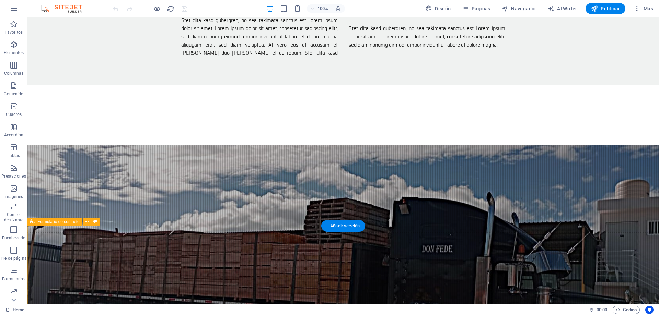
scroll to position [858, 0]
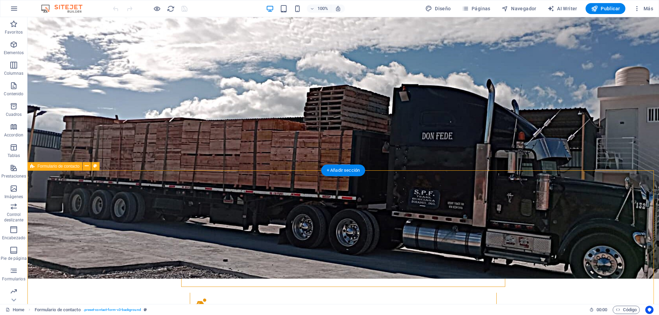
scroll to position [892, 0]
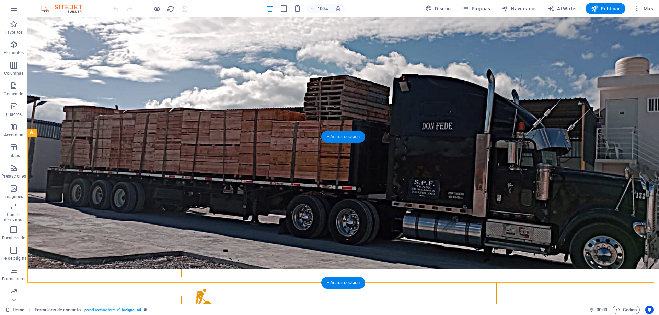
drag, startPoint x: 348, startPoint y: 138, endPoint x: 202, endPoint y: 125, distance: 146.5
click at [348, 138] on div "+ Añadir sección" at bounding box center [343, 137] width 44 height 12
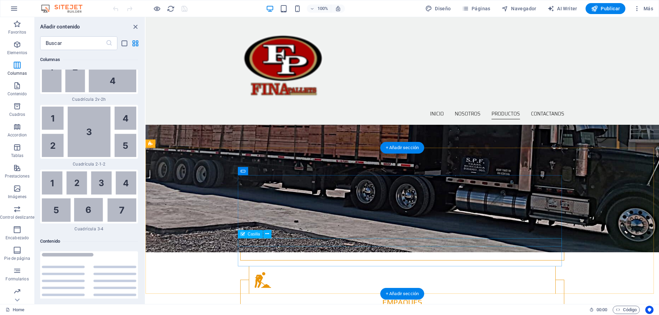
scroll to position [881, 0]
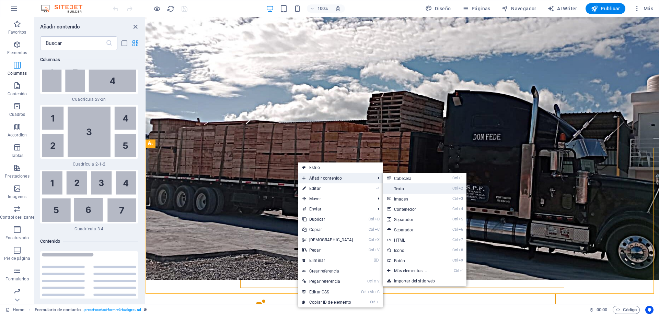
click at [397, 185] on link "Ctrl 2 Texto" at bounding box center [412, 189] width 58 height 10
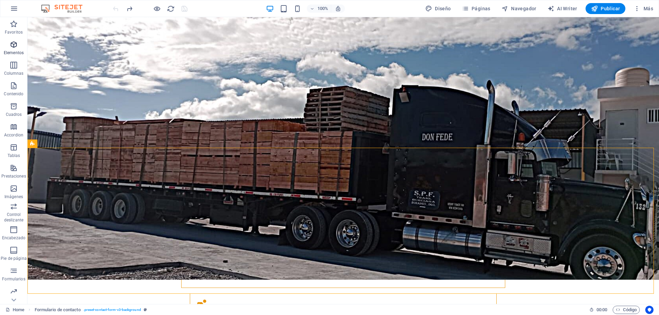
click at [13, 50] on span "Elementos" at bounding box center [13, 49] width 27 height 16
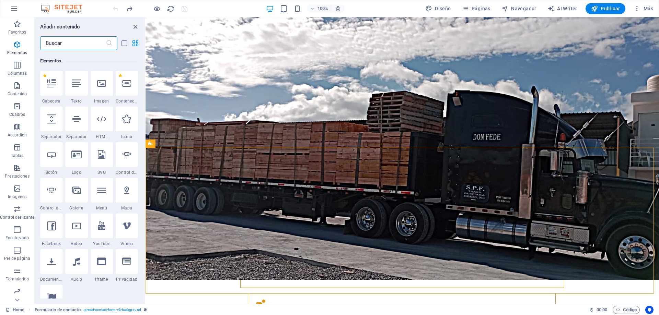
scroll to position [129, 0]
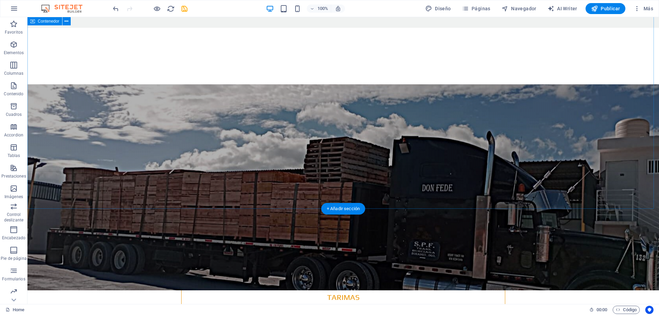
scroll to position [847, 0]
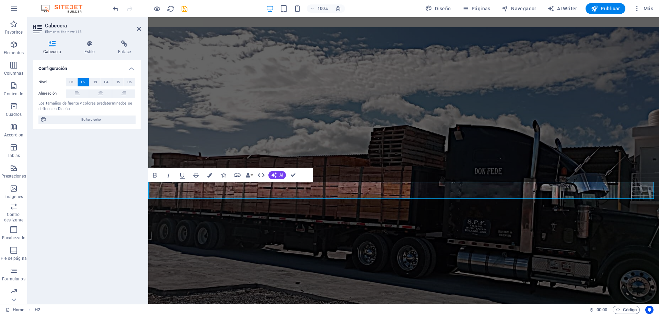
click at [127, 214] on div "Configuración Nivel H1 H2 H3 H4 H5 H6 Alineación Los tamaños de fuente y colore…" at bounding box center [87, 179] width 108 height 239
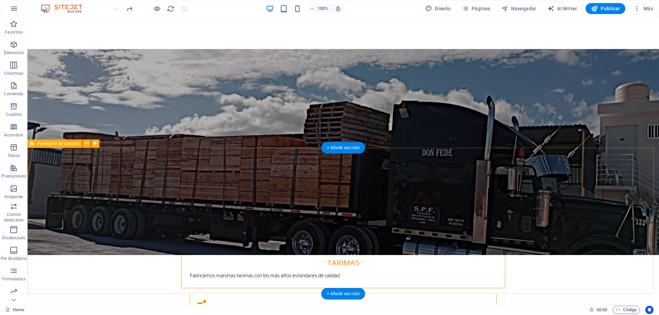
scroll to position [881, 0]
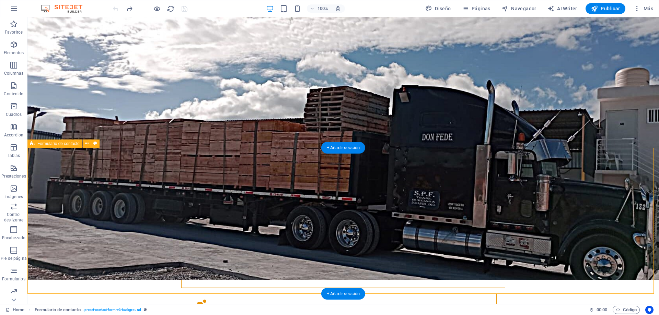
click at [88, 146] on icon at bounding box center [87, 143] width 4 height 7
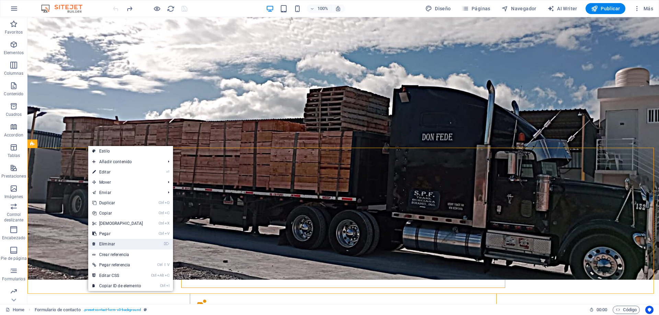
click at [117, 243] on link "⌦ Eliminar" at bounding box center [117, 244] width 59 height 10
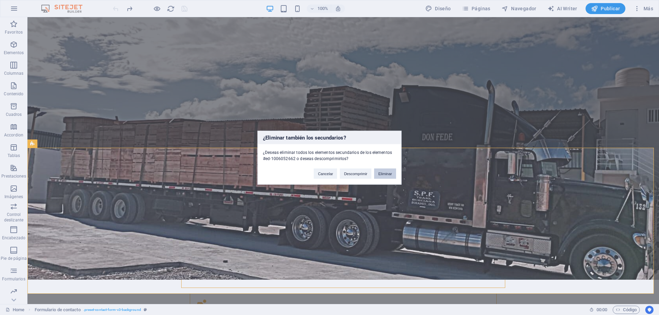
click at [384, 175] on button "Eliminar" at bounding box center [385, 174] width 22 height 10
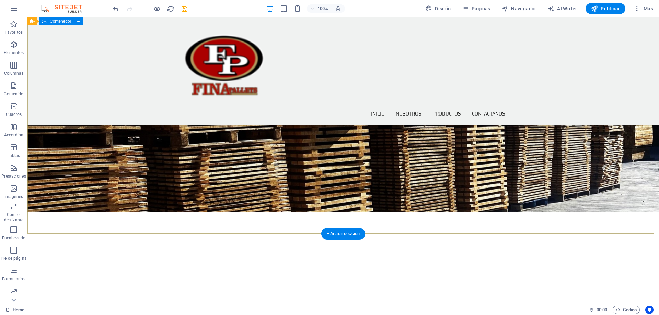
scroll to position [0, 0]
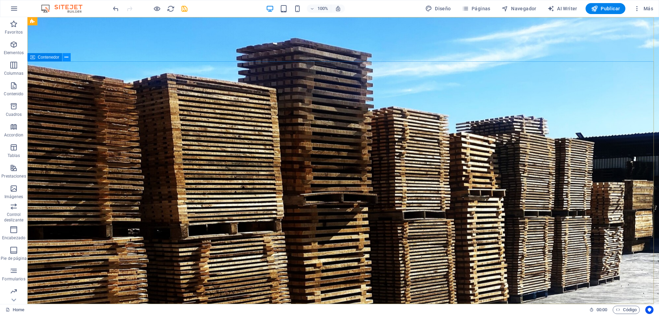
click at [68, 59] on icon at bounding box center [67, 57] width 4 height 7
